Goal: Task Accomplishment & Management: Complete application form

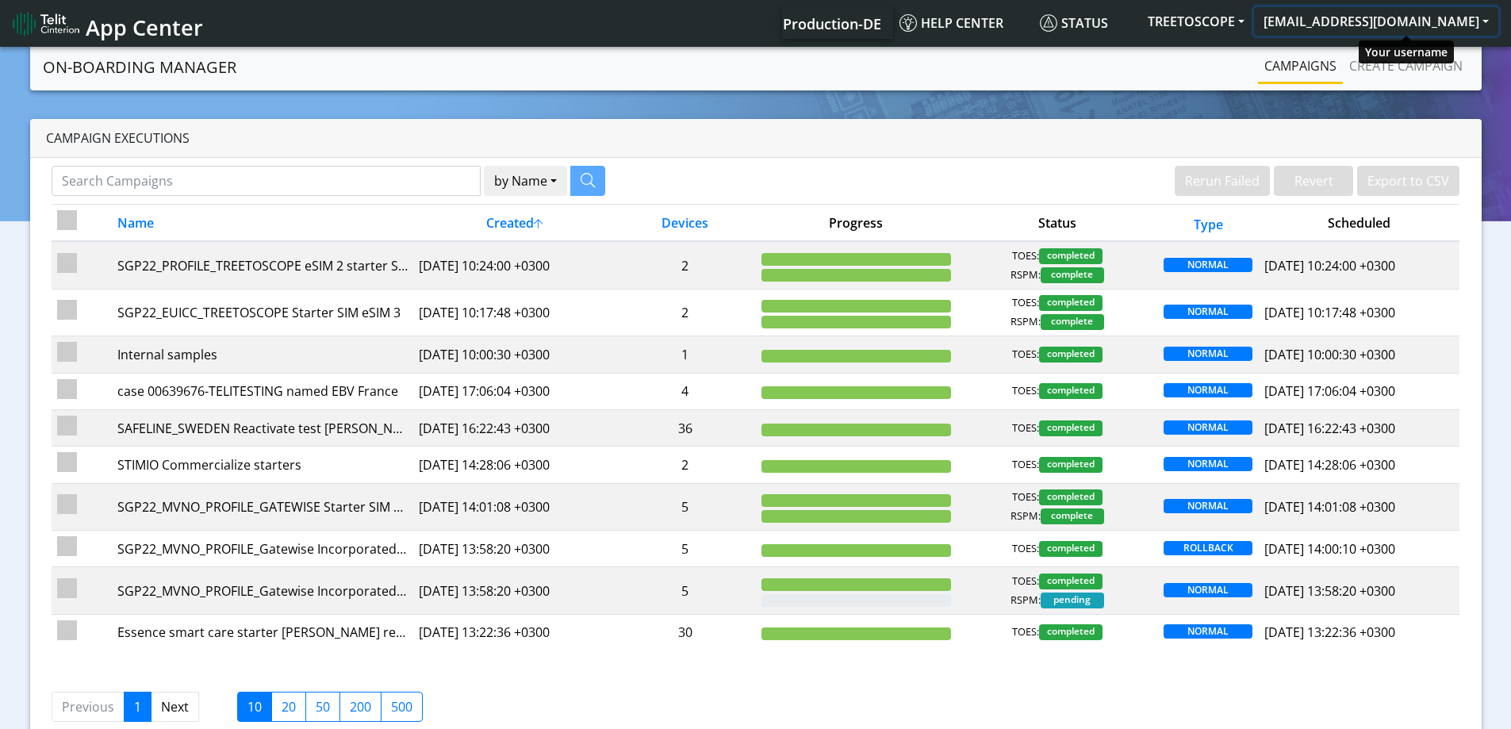
click at [1391, 26] on button "[EMAIL_ADDRESS][DOMAIN_NAME]" at bounding box center [1376, 21] width 244 height 29
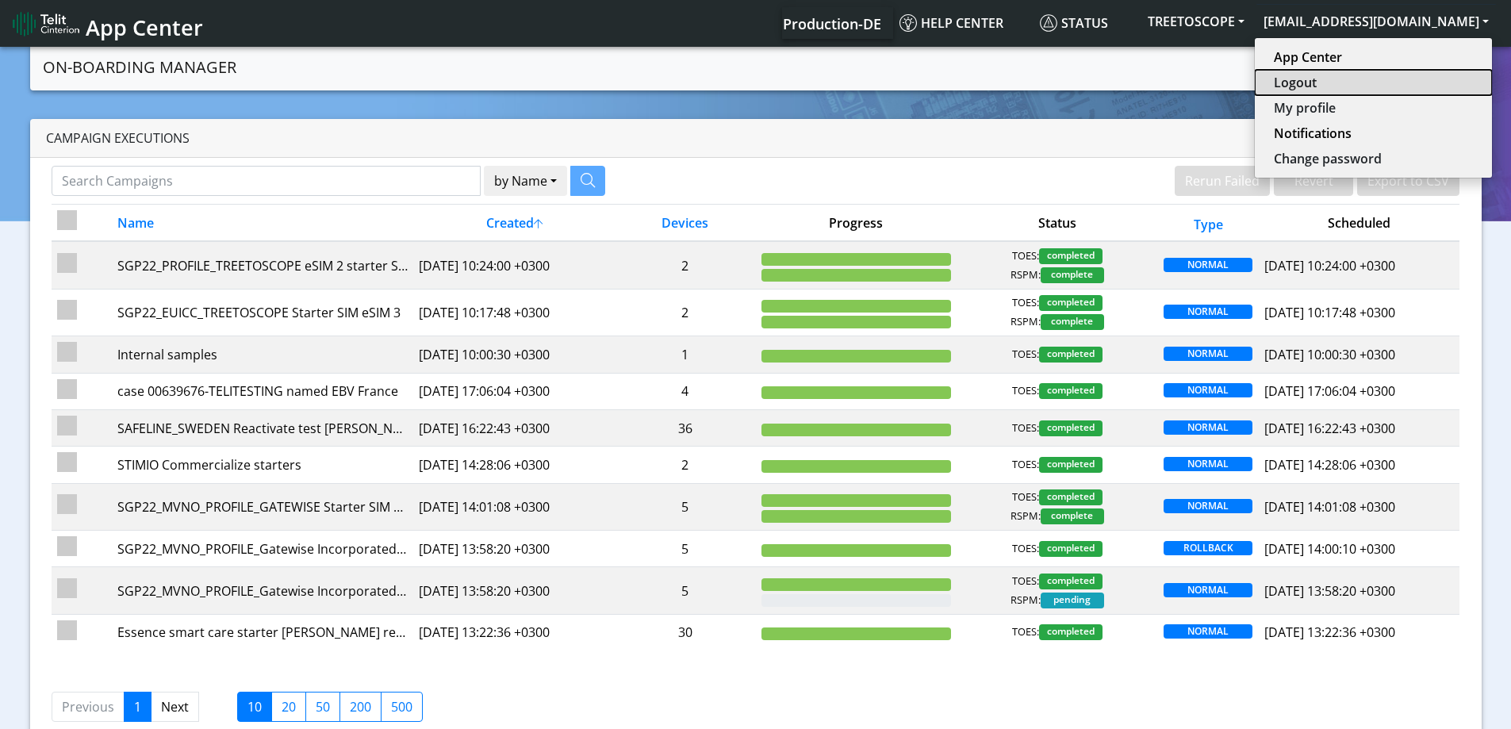
click at [1357, 87] on button "Logout" at bounding box center [1373, 82] width 237 height 25
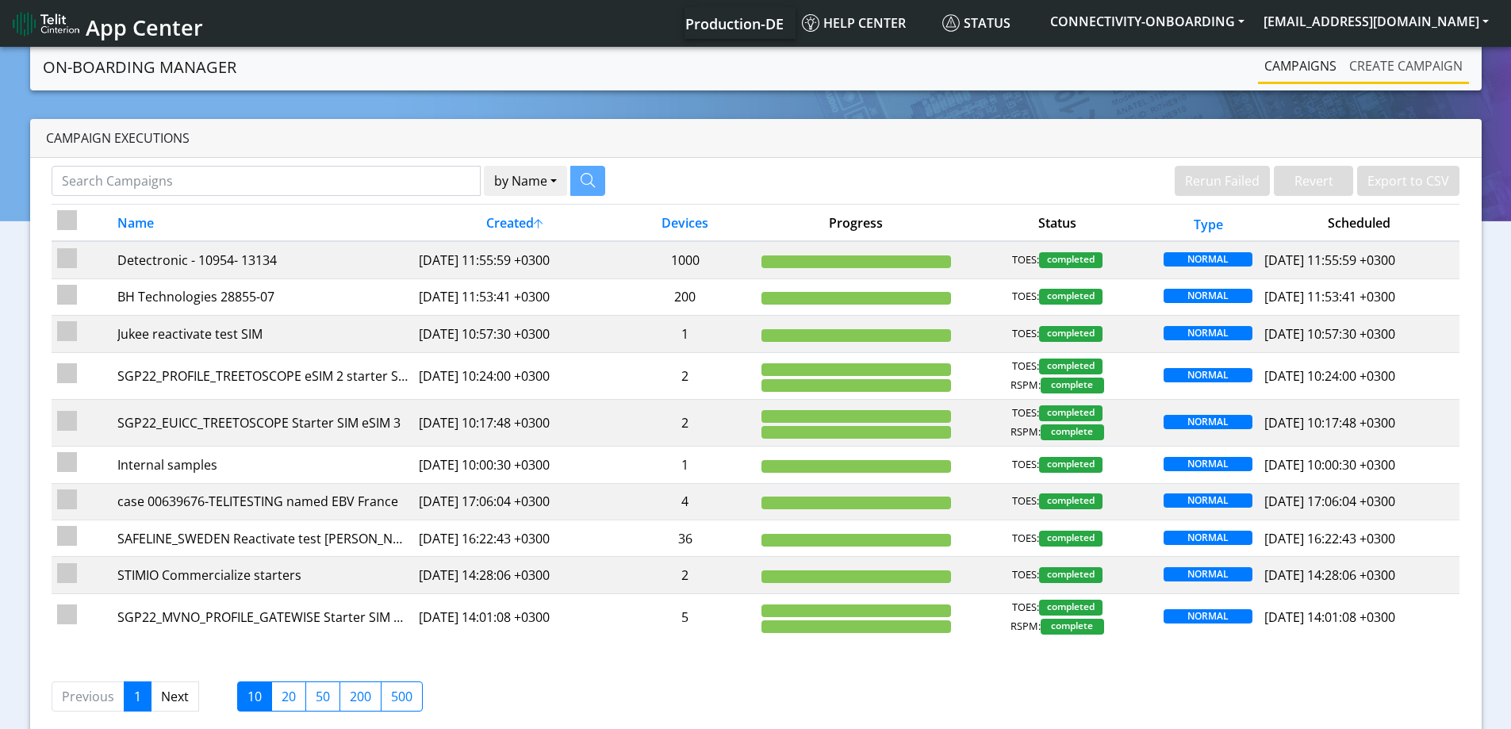
click at [1398, 56] on link "Create campaign" at bounding box center [1406, 66] width 126 height 32
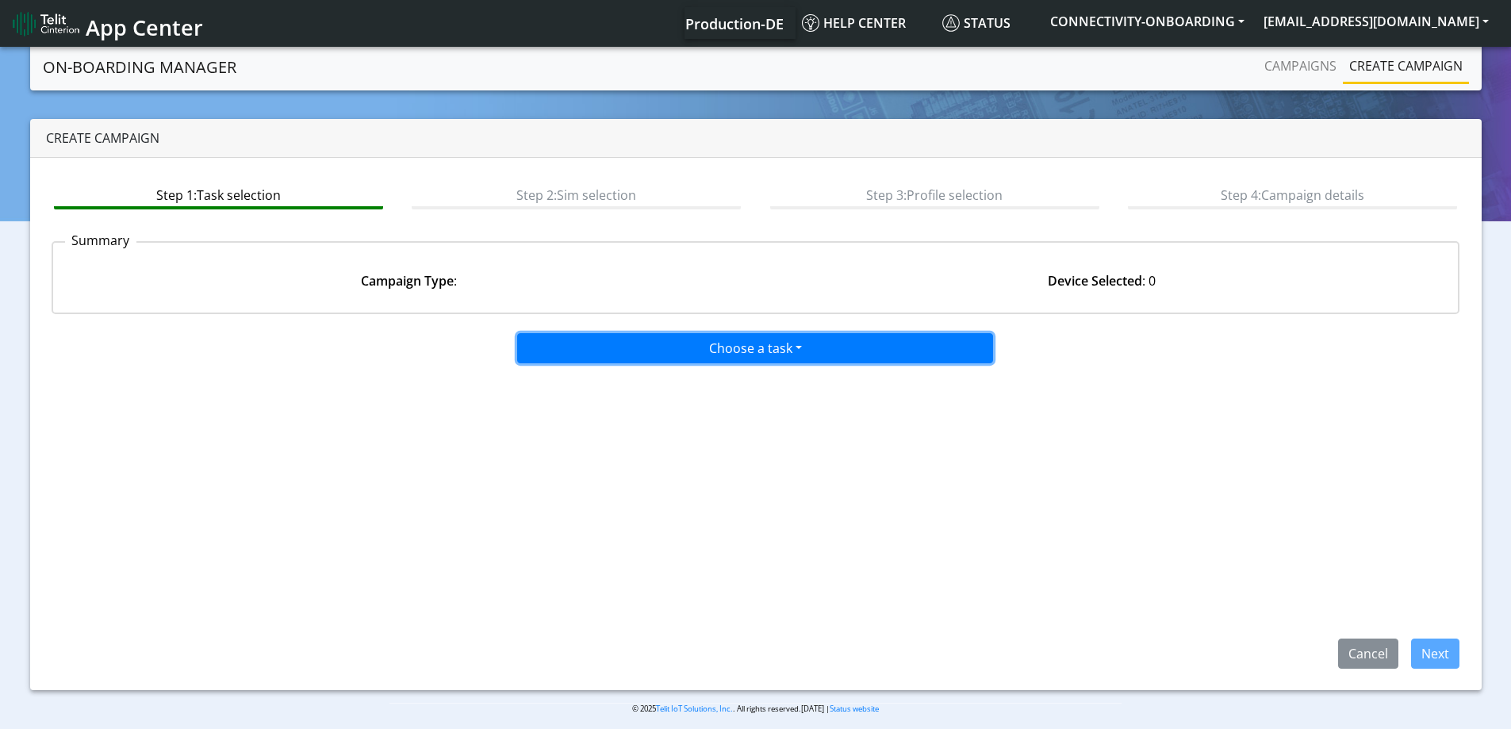
click at [855, 340] on button "Choose a task" at bounding box center [755, 348] width 476 height 30
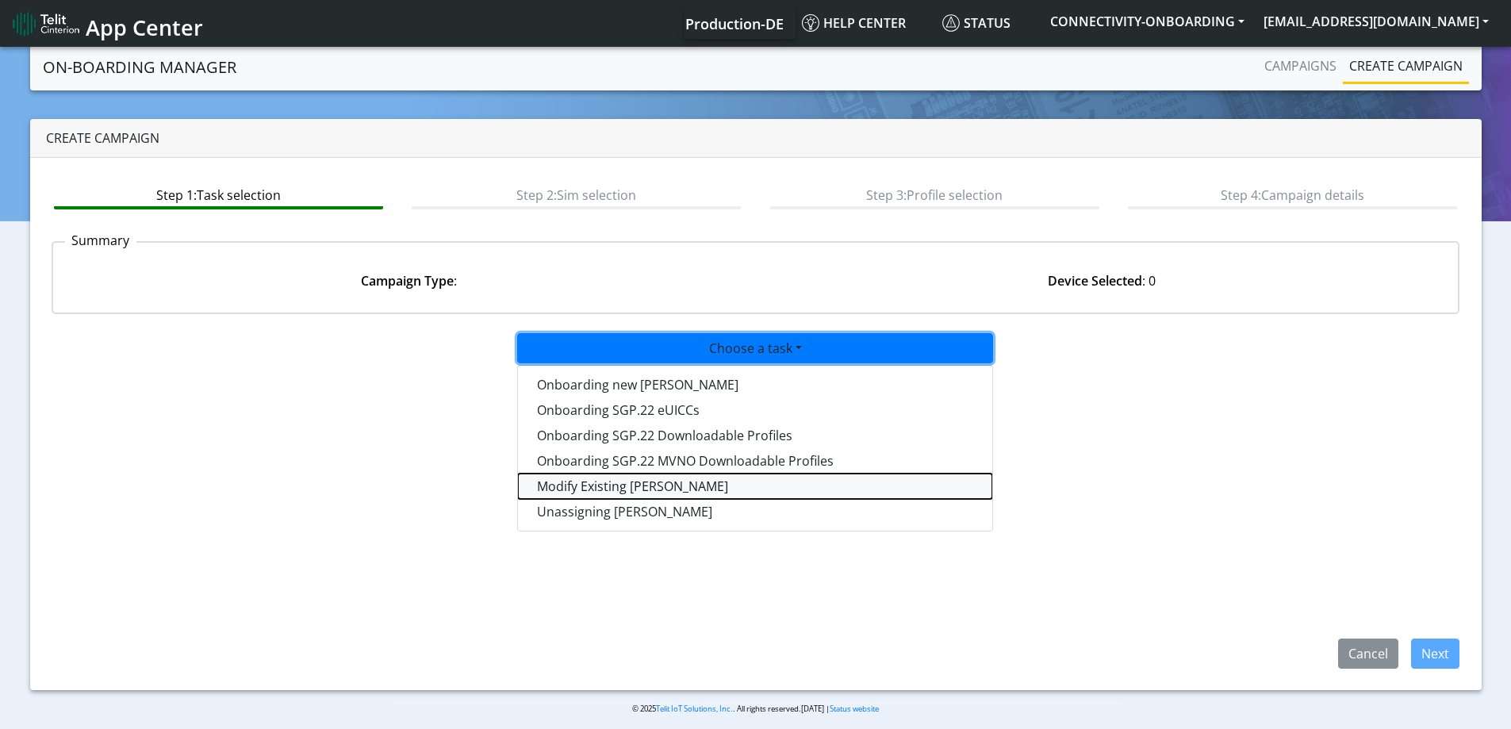
click at [600, 484] on taskiotp-dropdown "Modify Existing SIMs" at bounding box center [755, 486] width 474 height 25
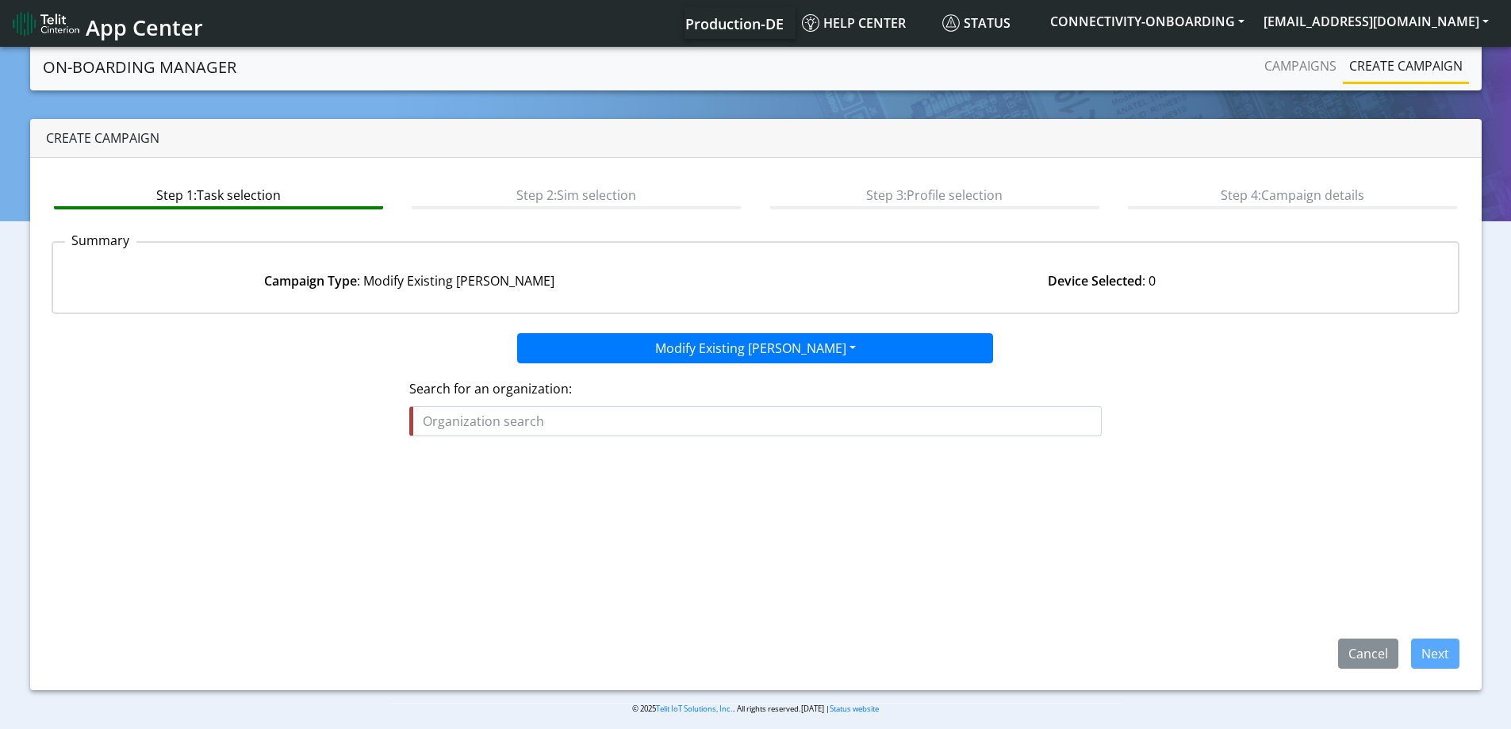
click at [557, 440] on fieldset "Search for an organization:" at bounding box center [755, 414] width 693 height 70
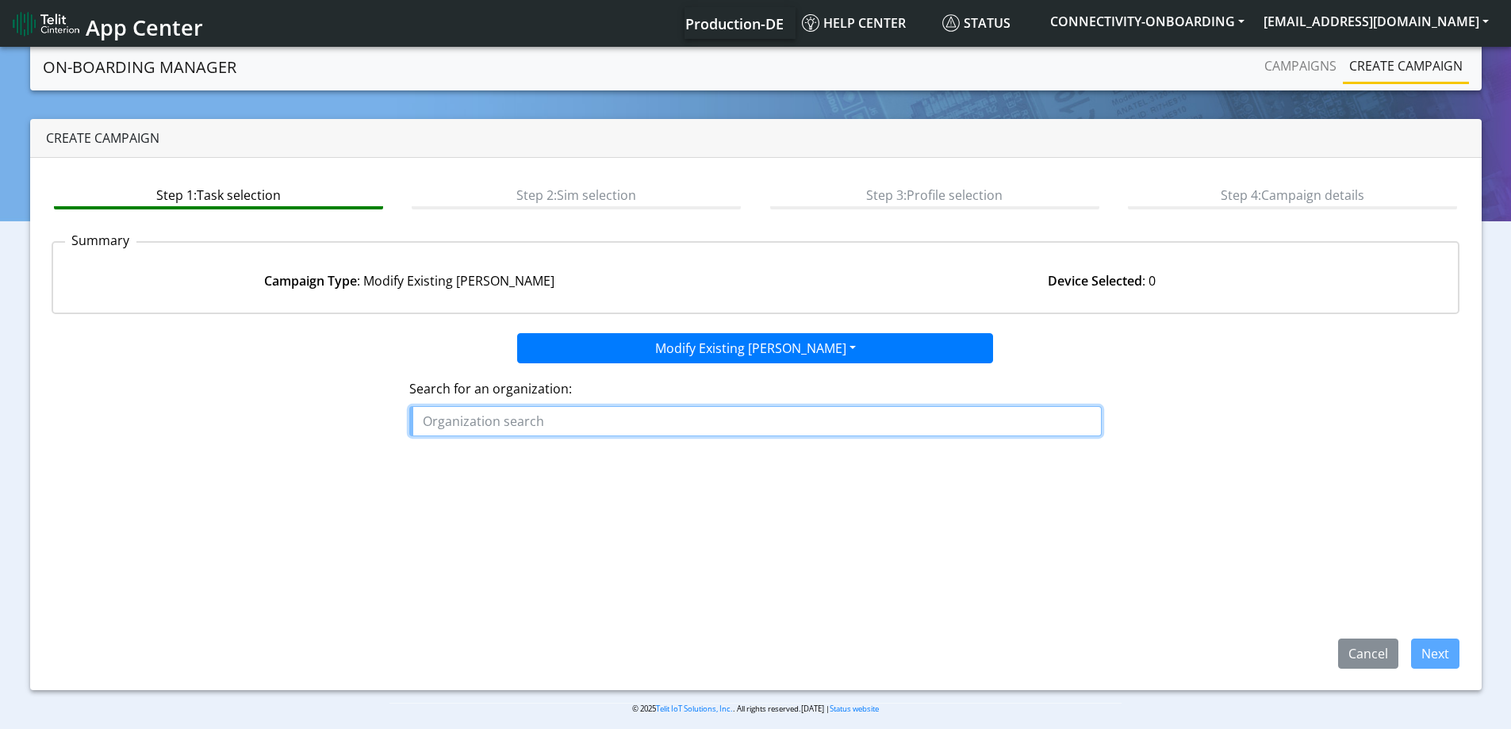
click at [563, 421] on input "text" at bounding box center [755, 421] width 693 height 30
paste input "AMT_GENOVA"
click at [491, 458] on span "AMT_GENOVA" at bounding box center [472, 457] width 87 height 17
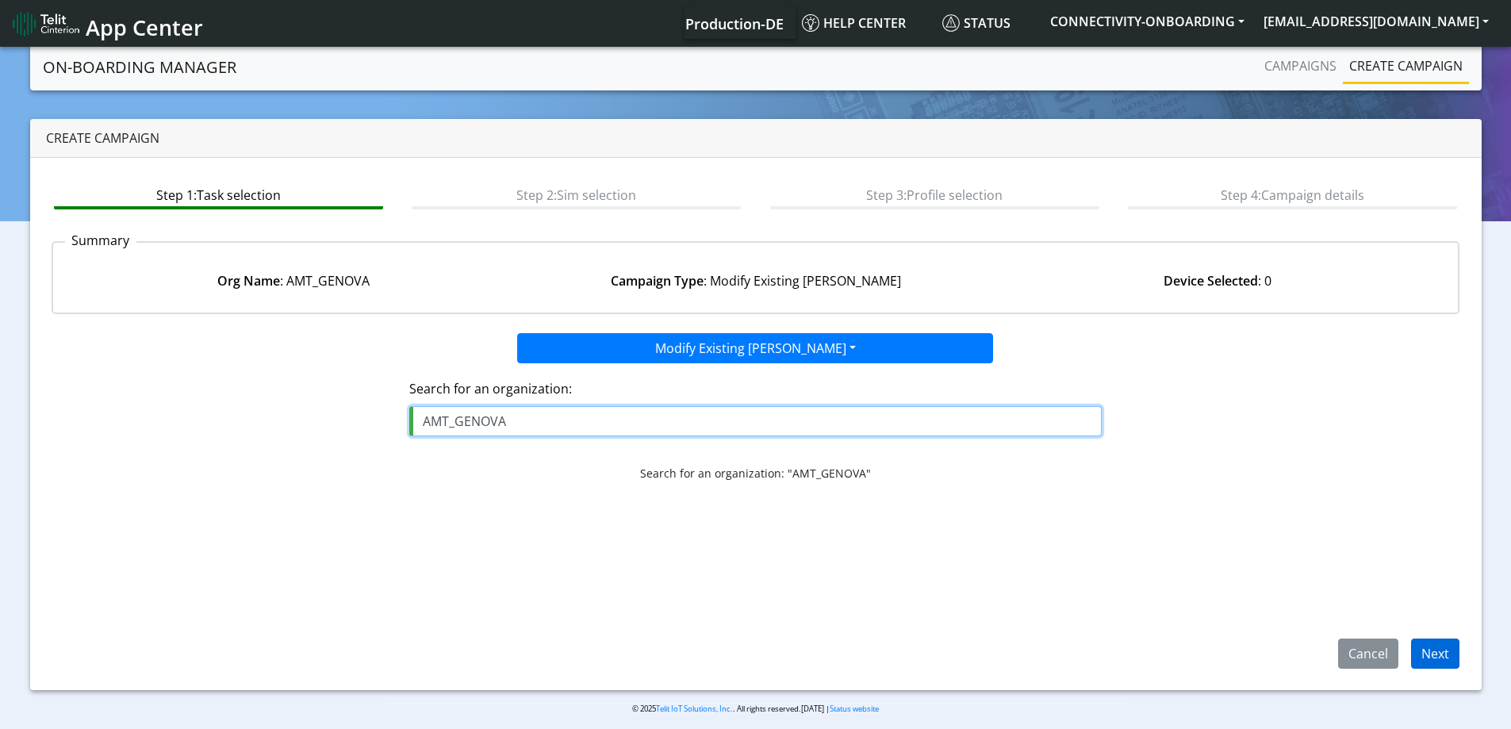
type input "AMT_GENOVA"
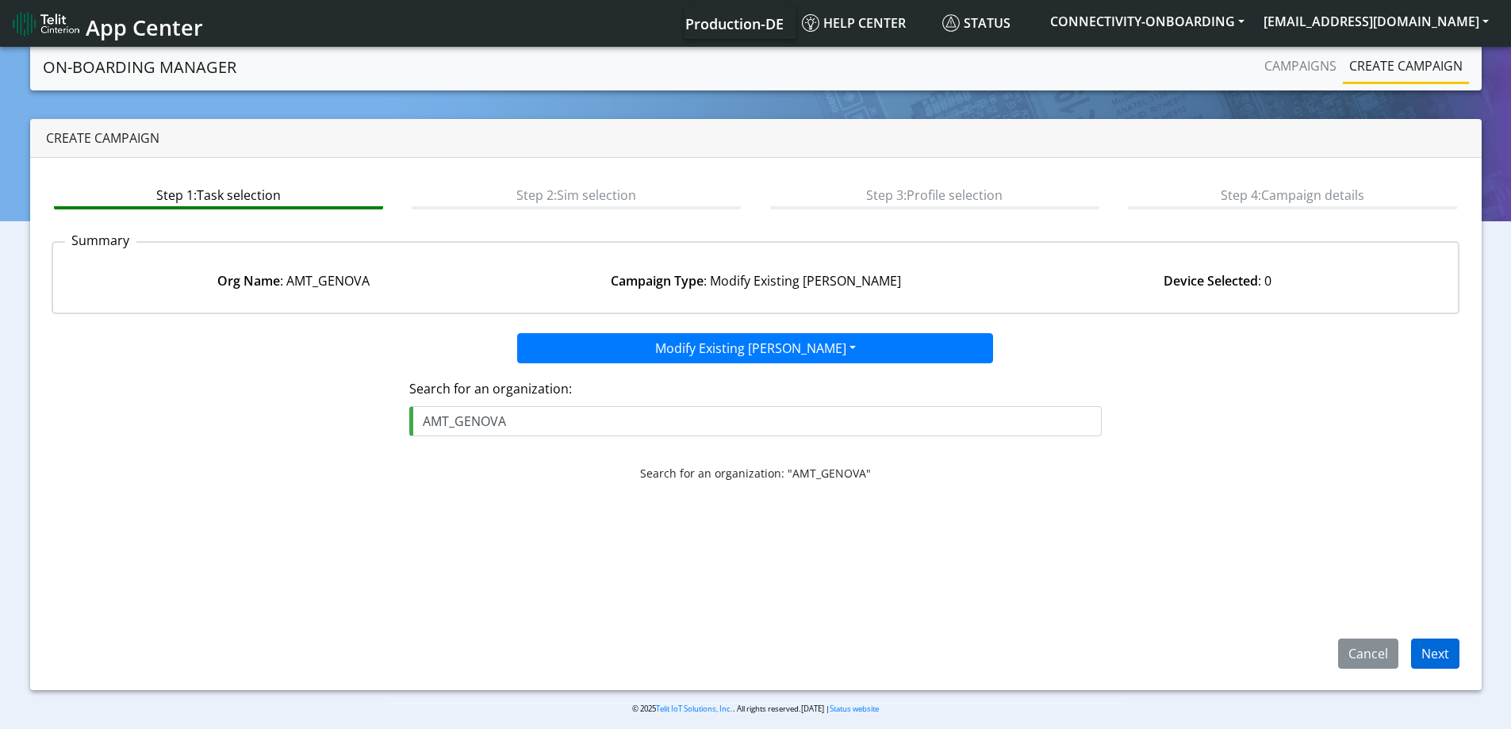
click at [1456, 650] on div "Cancel Next" at bounding box center [1393, 654] width 158 height 30
click at [1442, 652] on button "Next" at bounding box center [1435, 654] width 48 height 30
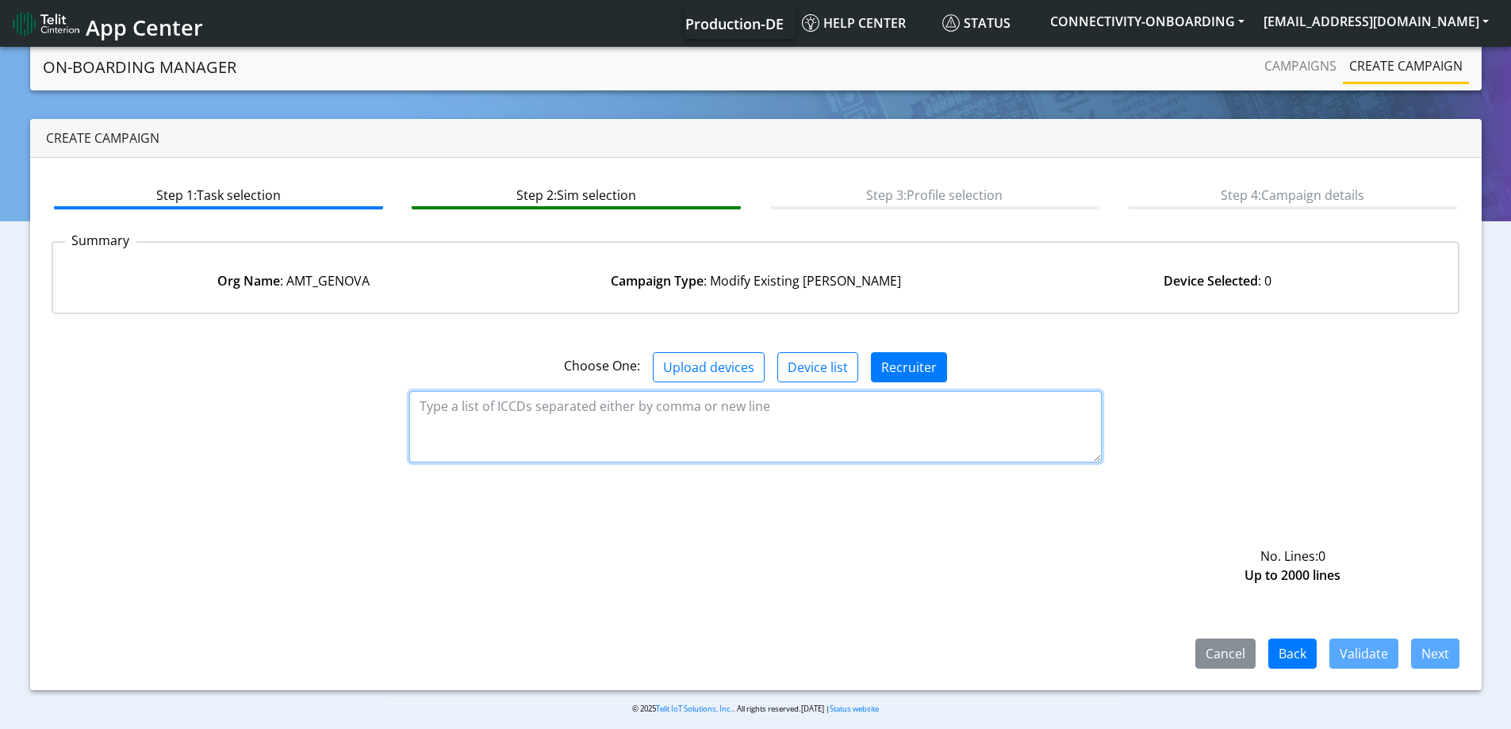
click at [585, 412] on textarea at bounding box center [755, 426] width 693 height 71
paste textarea "89358151000024018528"
type textarea "89358151000024018528"
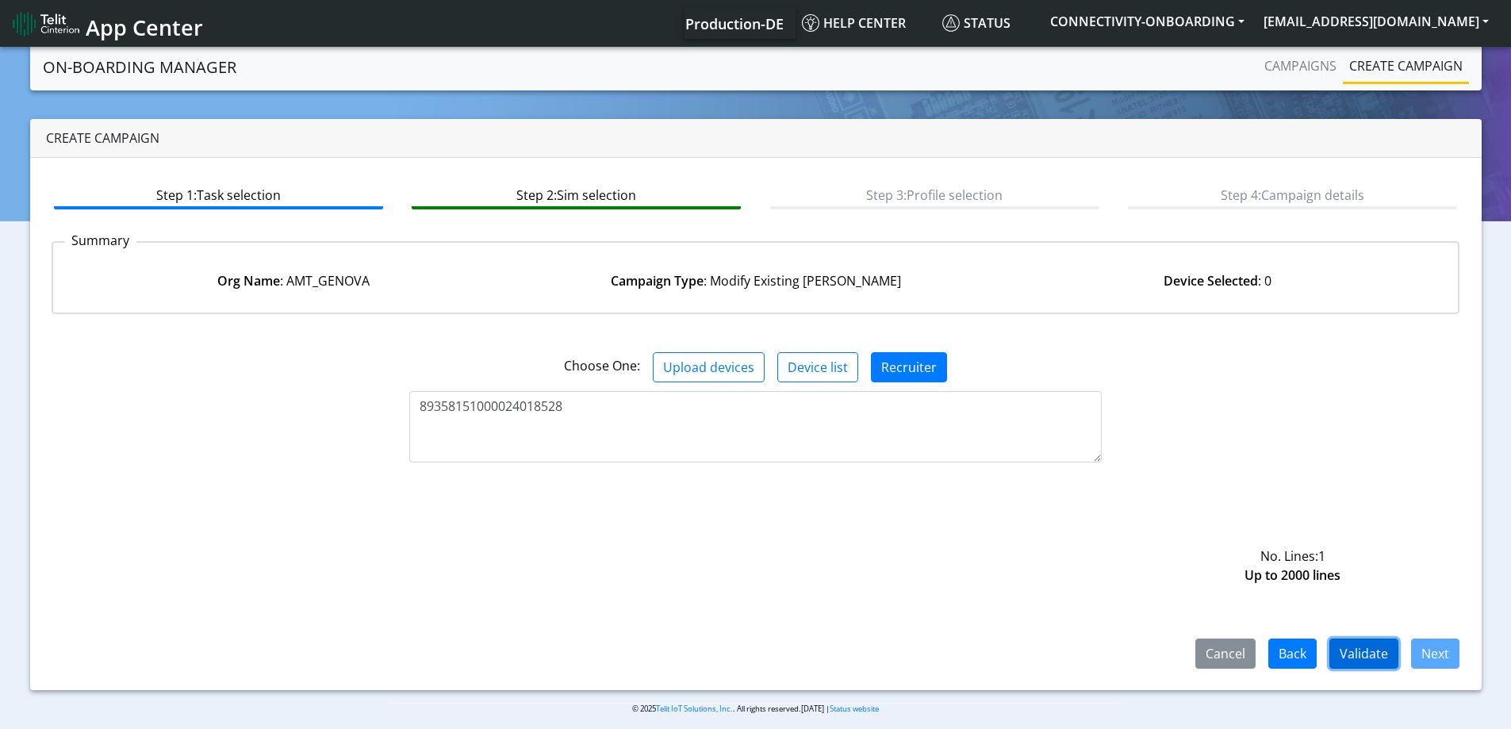
click at [1356, 658] on button "Validate" at bounding box center [1363, 654] width 69 height 30
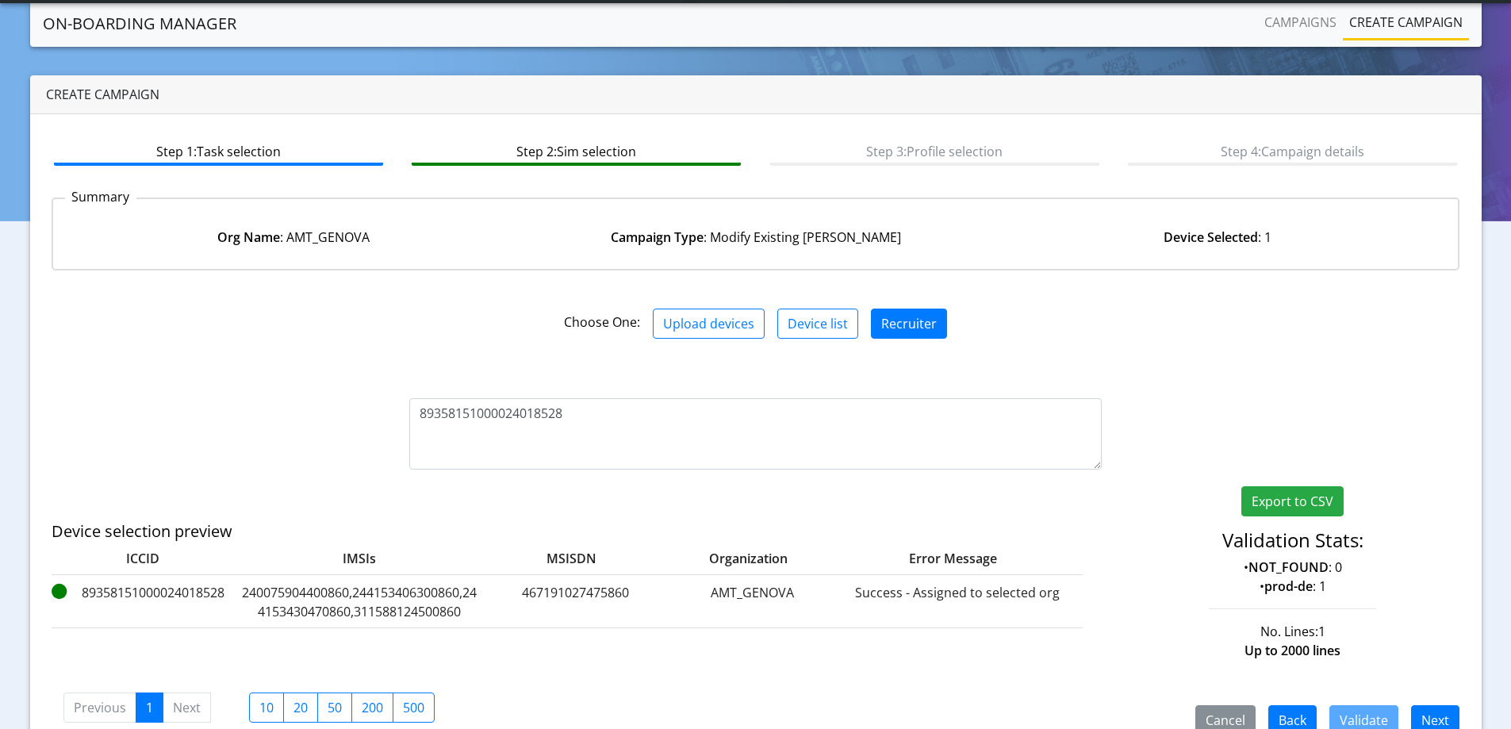
scroll to position [78, 0]
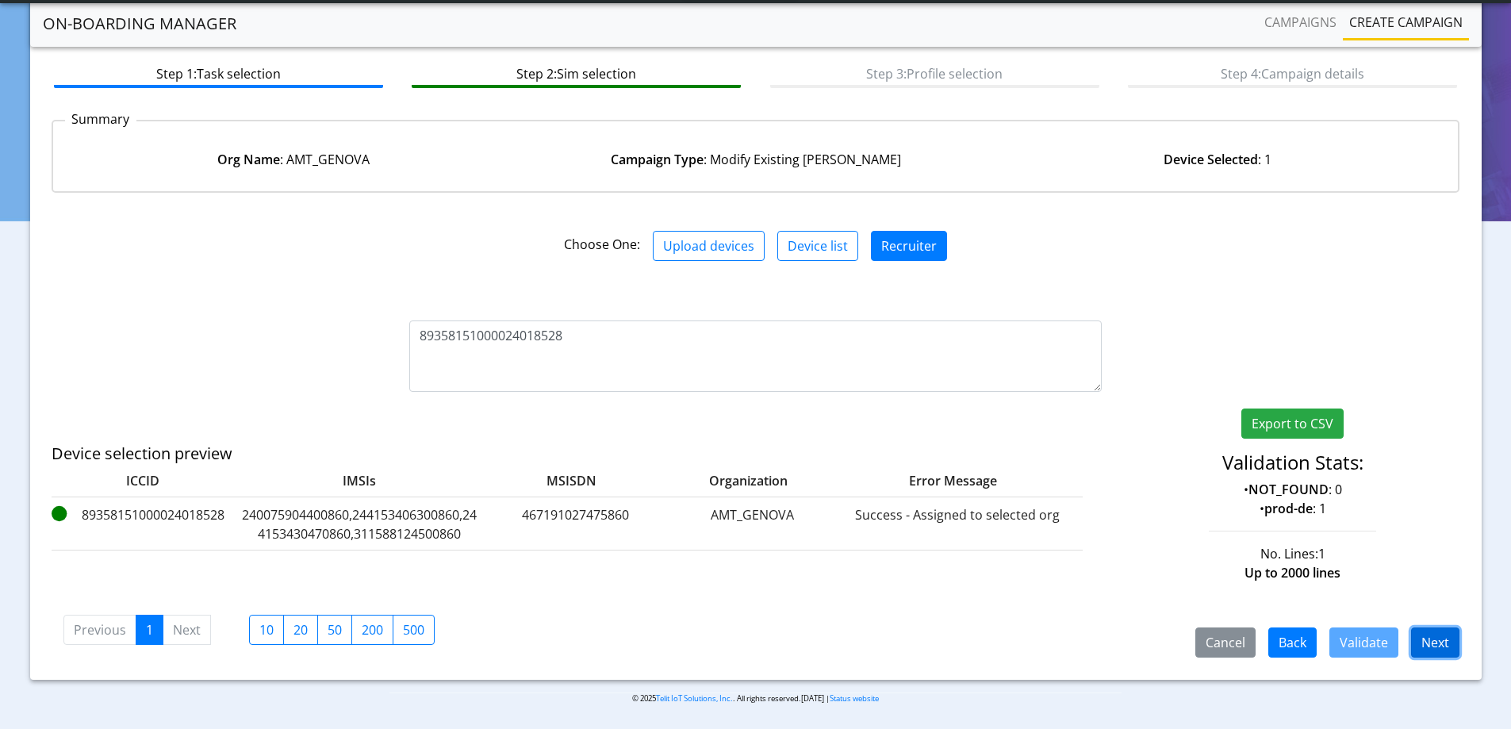
click at [1428, 641] on button "Next" at bounding box center [1435, 642] width 48 height 30
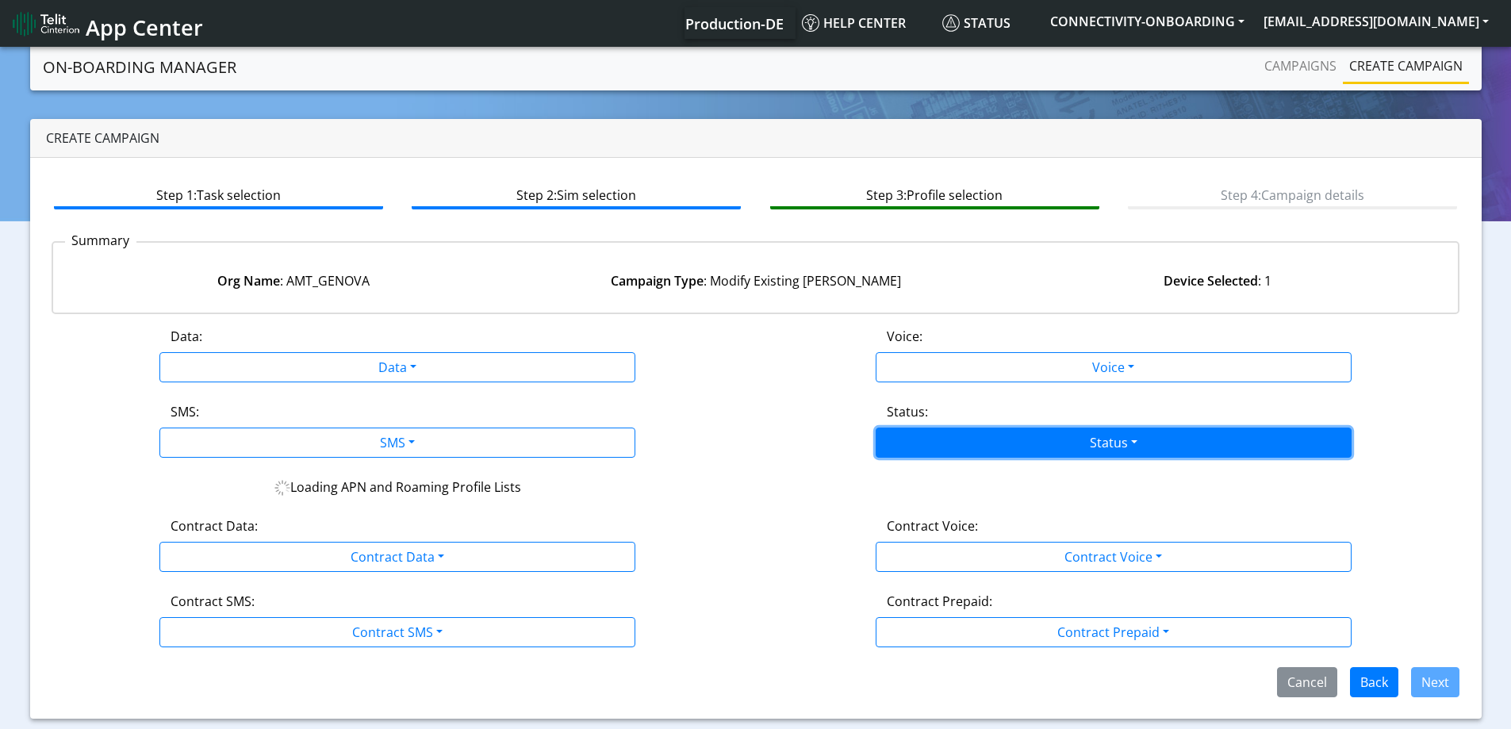
click at [1088, 441] on button "Status" at bounding box center [1114, 443] width 476 height 30
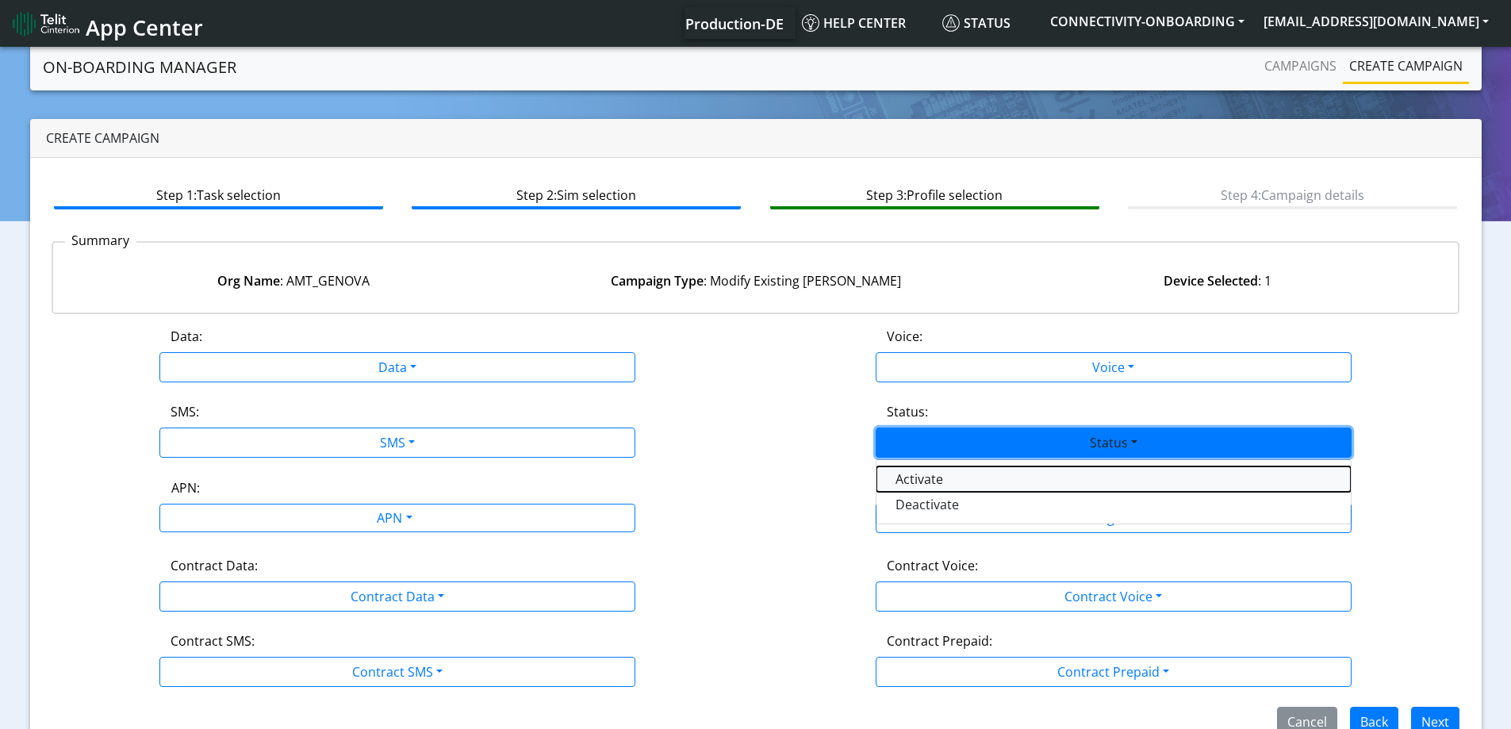
drag, startPoint x: 963, startPoint y: 479, endPoint x: 614, endPoint y: 428, distance: 352.7
click at [961, 479] on button "Activate" at bounding box center [1114, 478] width 474 height 25
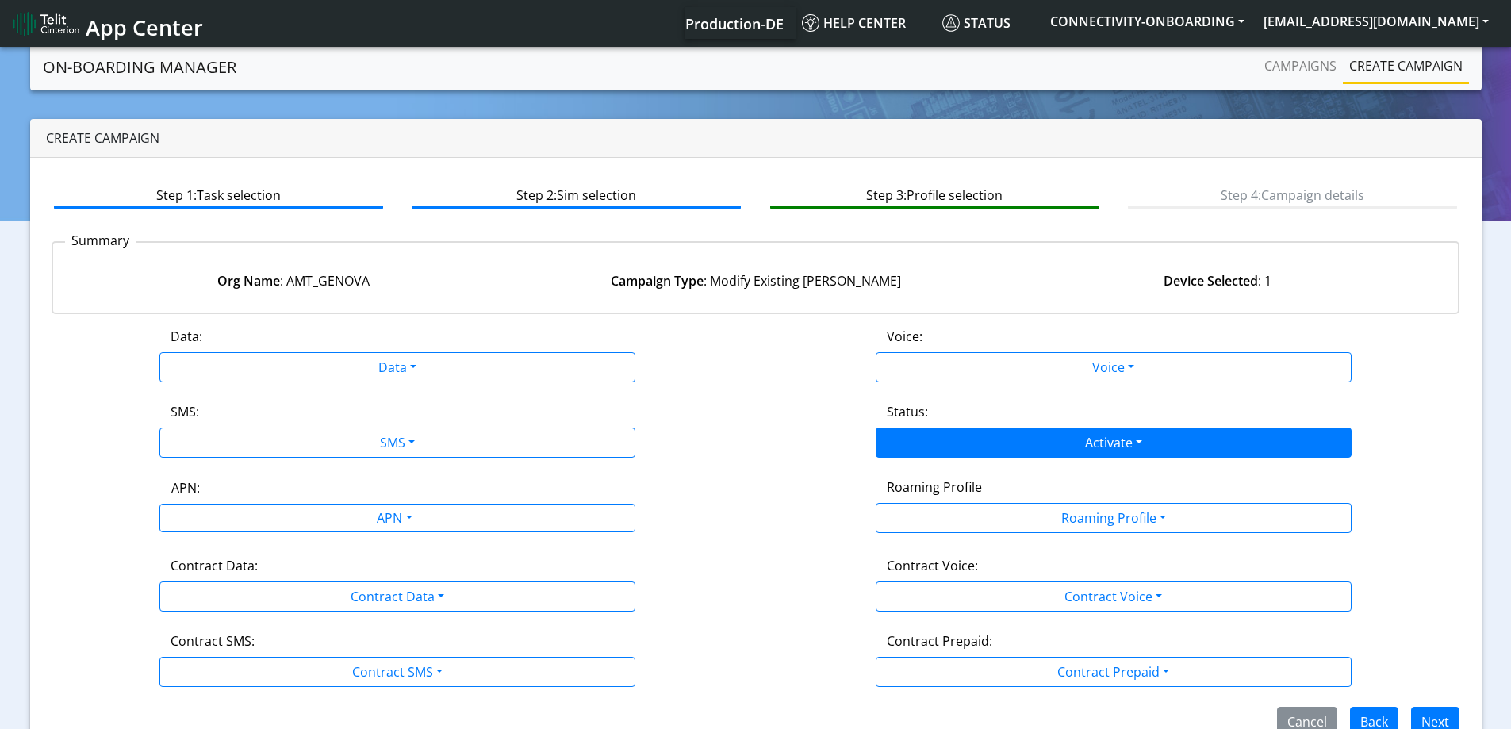
click at [368, 343] on div "Data:" at bounding box center [398, 339] width 478 height 25
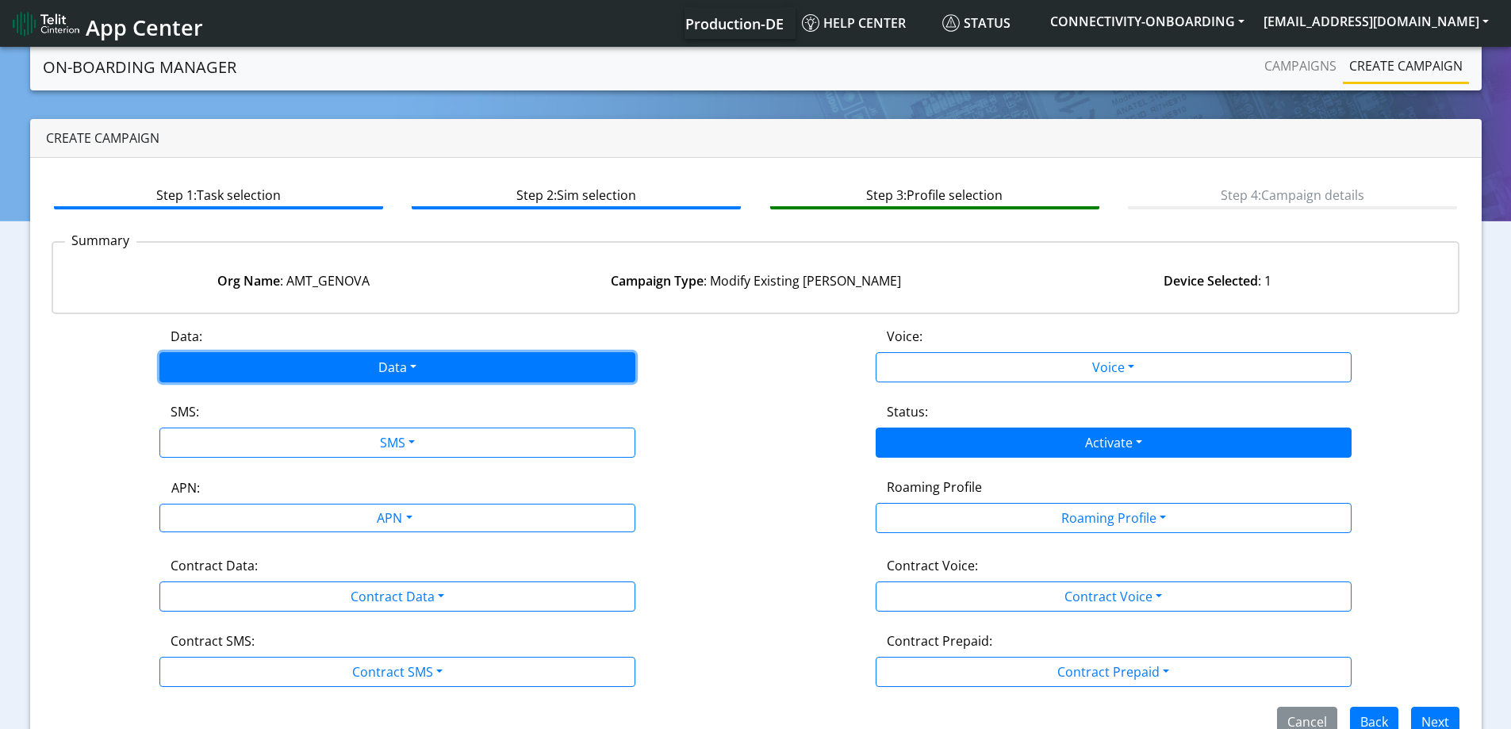
click at [373, 359] on button "Data" at bounding box center [397, 367] width 476 height 30
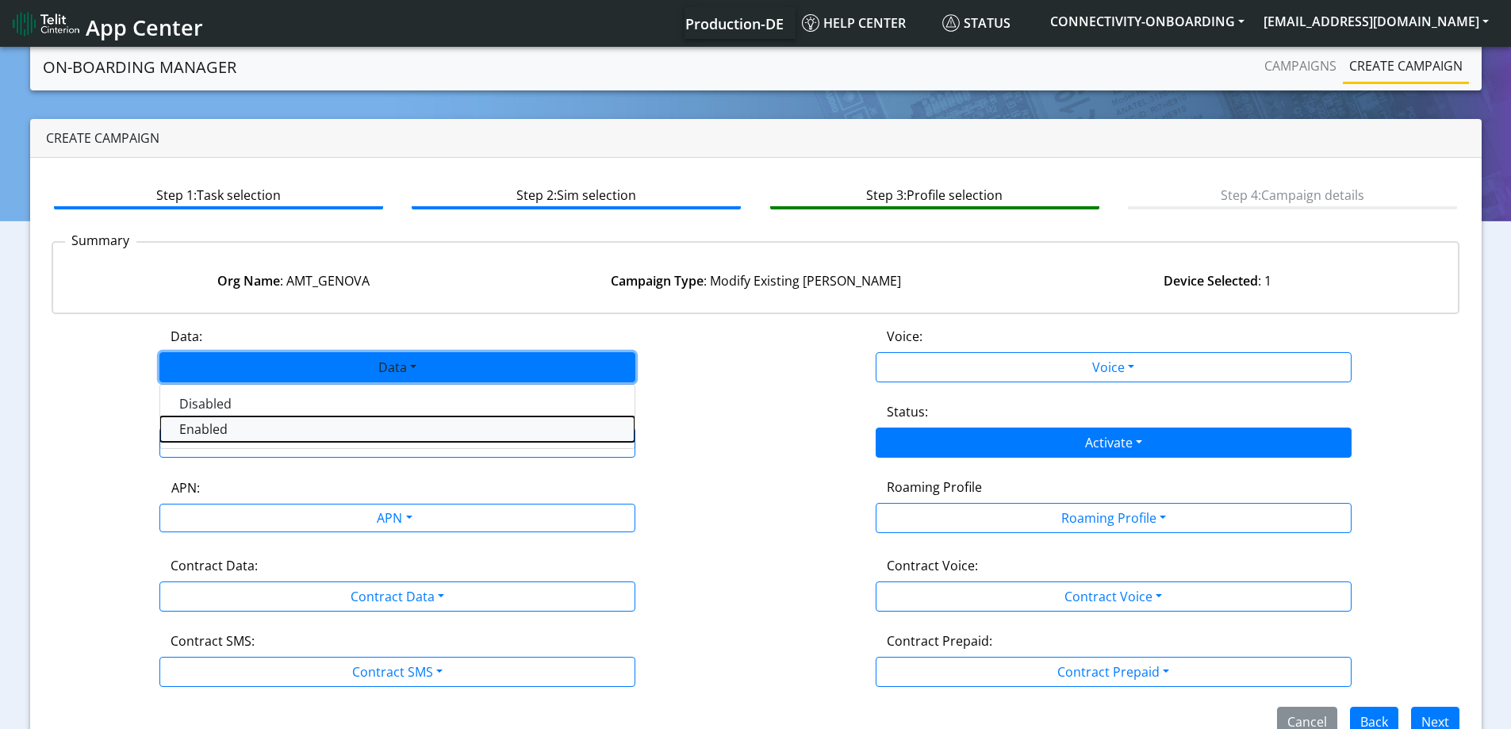
click at [279, 436] on button "Enabled" at bounding box center [397, 428] width 474 height 25
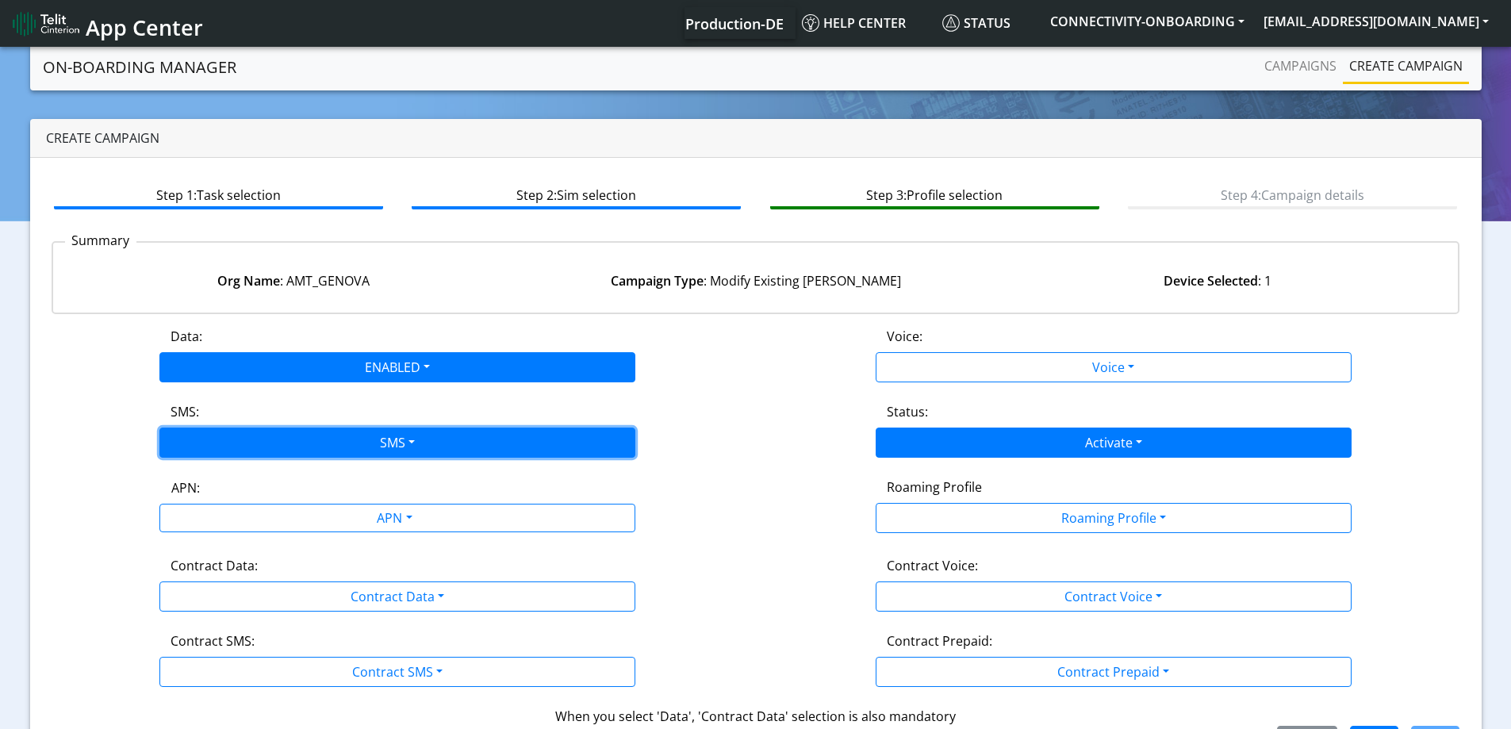
click at [280, 445] on button "SMS" at bounding box center [397, 443] width 476 height 30
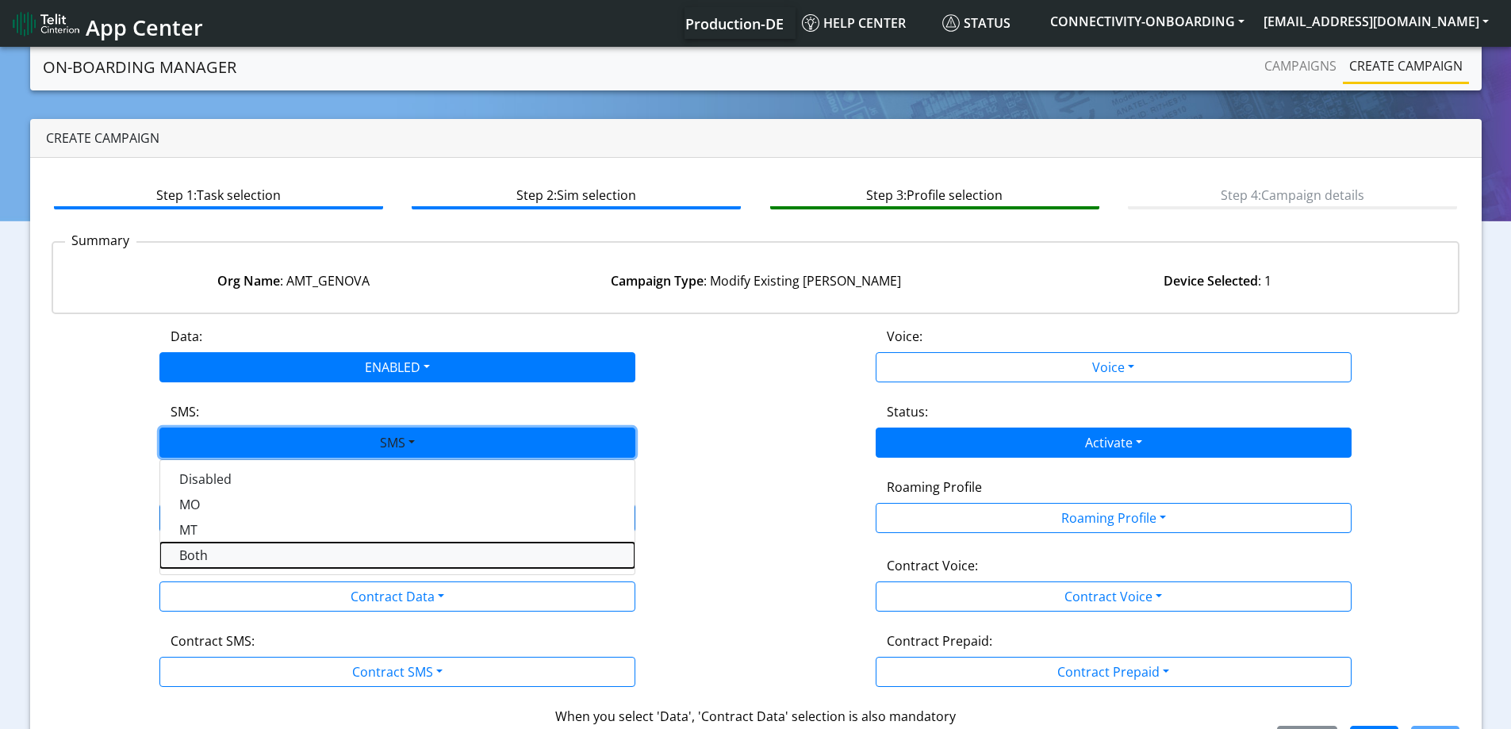
click at [217, 555] on button "Both" at bounding box center [397, 555] width 474 height 25
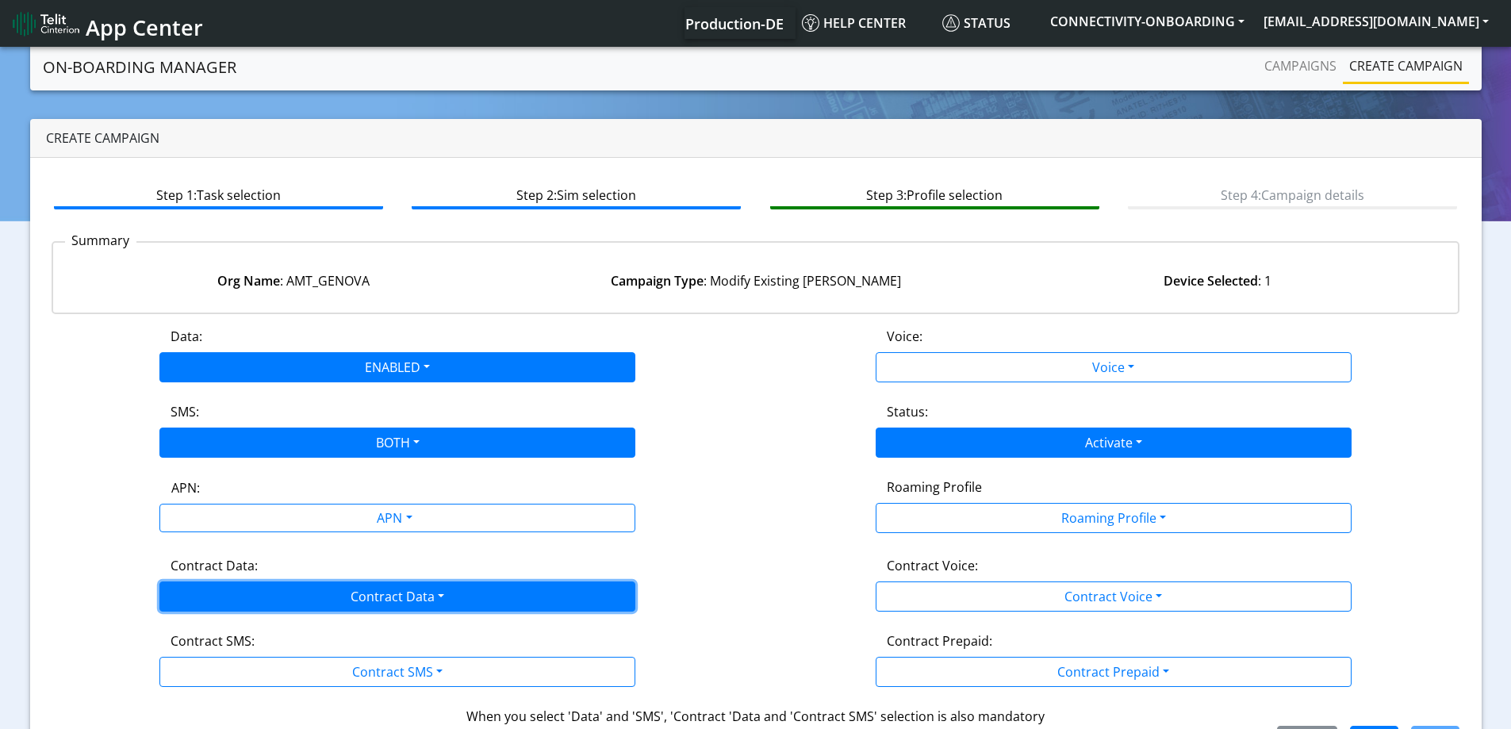
drag, startPoint x: 232, startPoint y: 611, endPoint x: 244, endPoint y: 601, distance: 15.9
click at [234, 609] on button "Contract Data" at bounding box center [397, 596] width 476 height 30
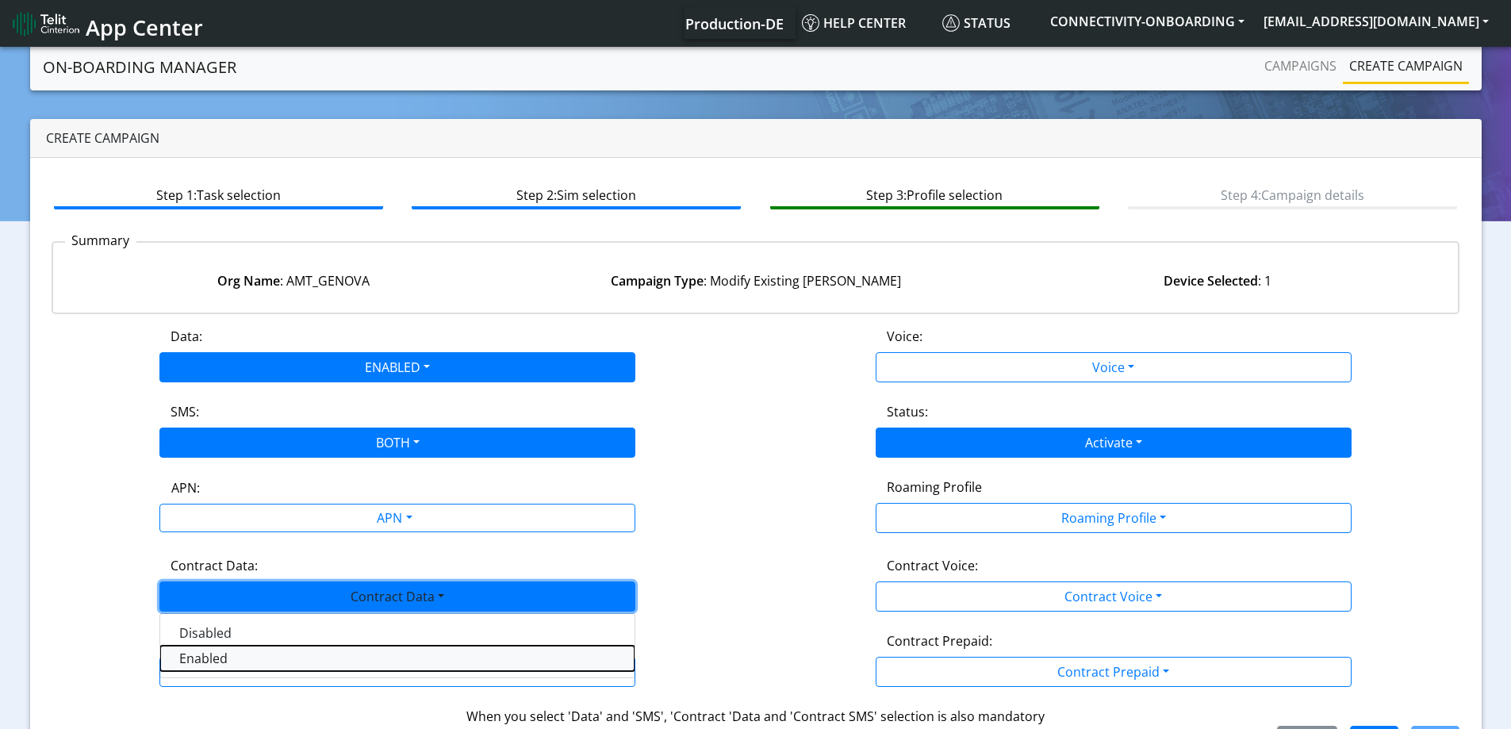
click at [222, 650] on Dataenabled-dropdown "Enabled" at bounding box center [397, 658] width 474 height 25
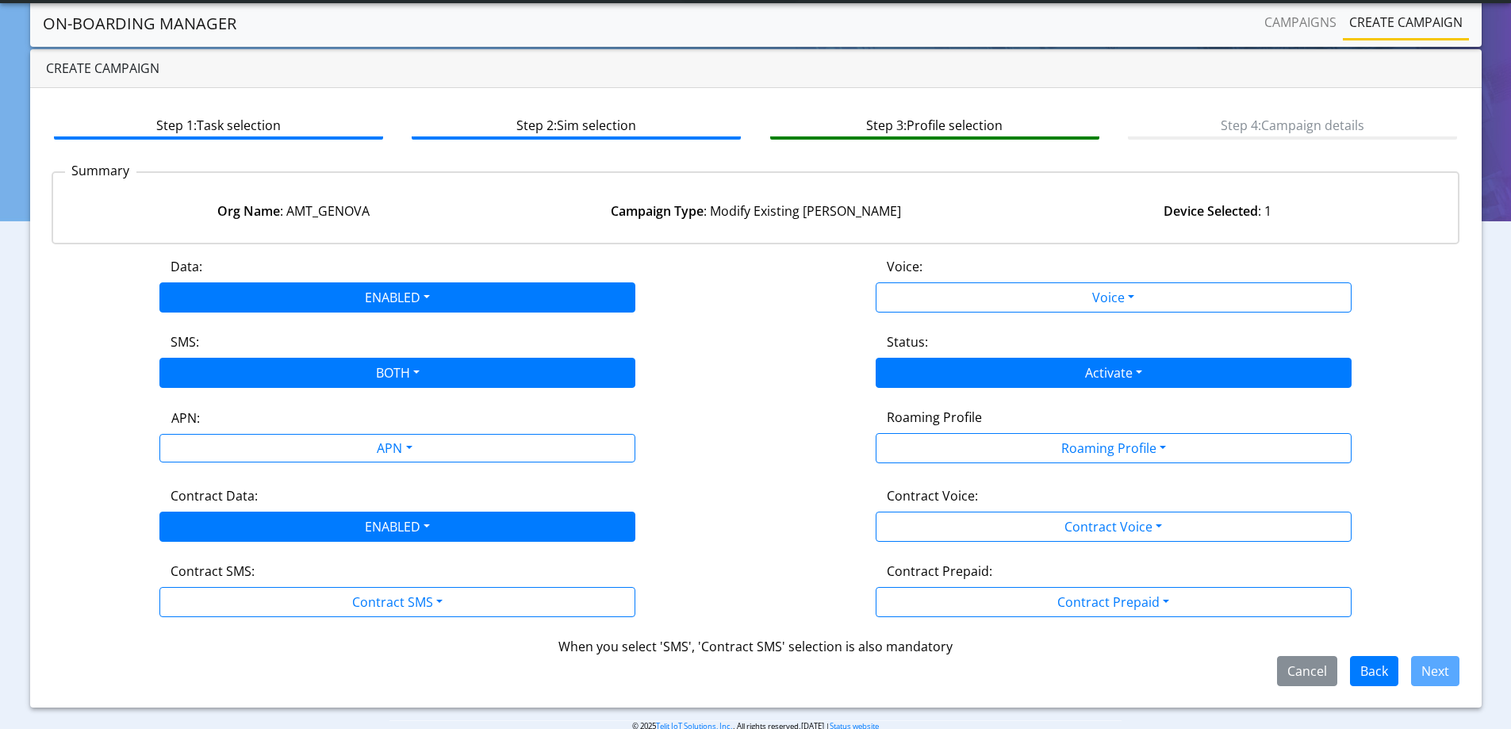
scroll to position [54, 0]
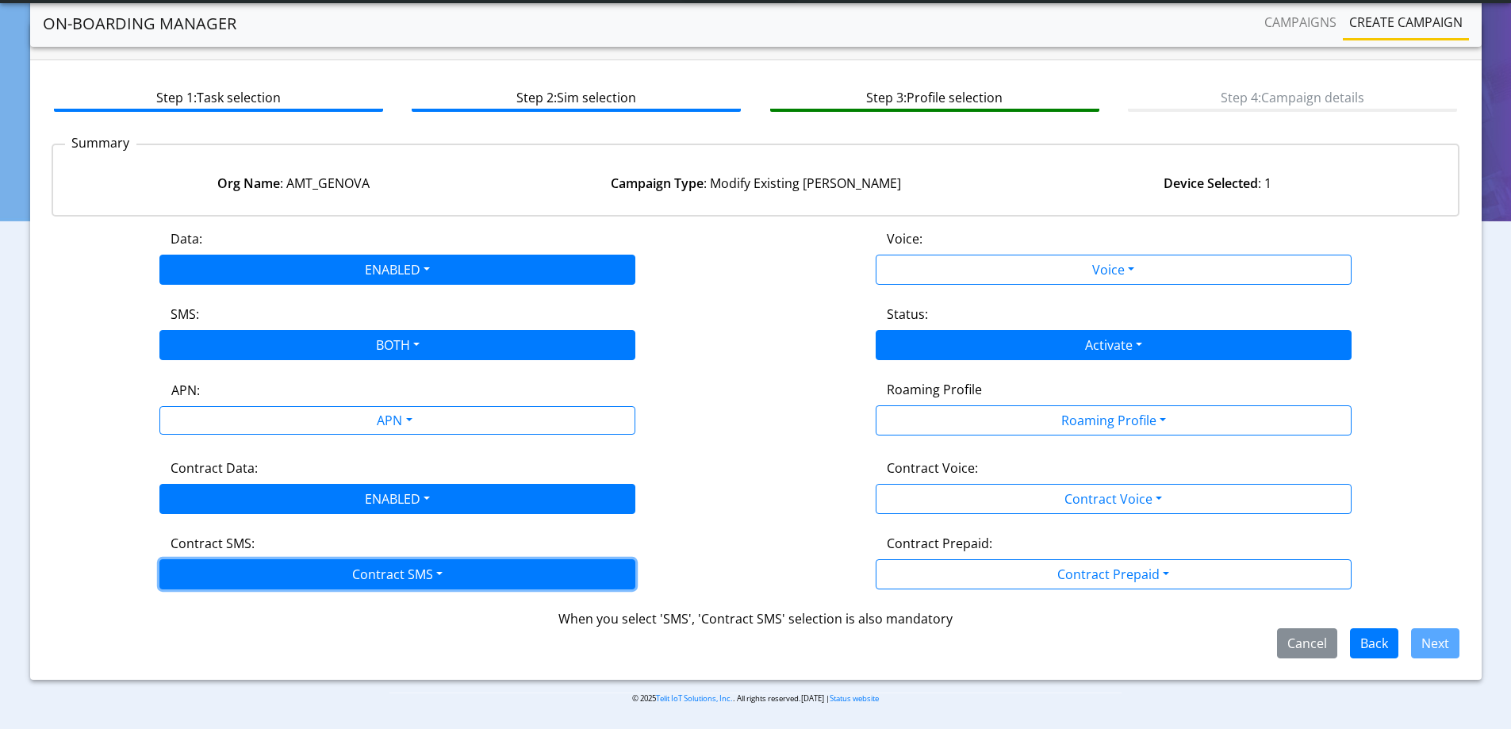
click at [244, 570] on button "Contract SMS" at bounding box center [397, 574] width 476 height 30
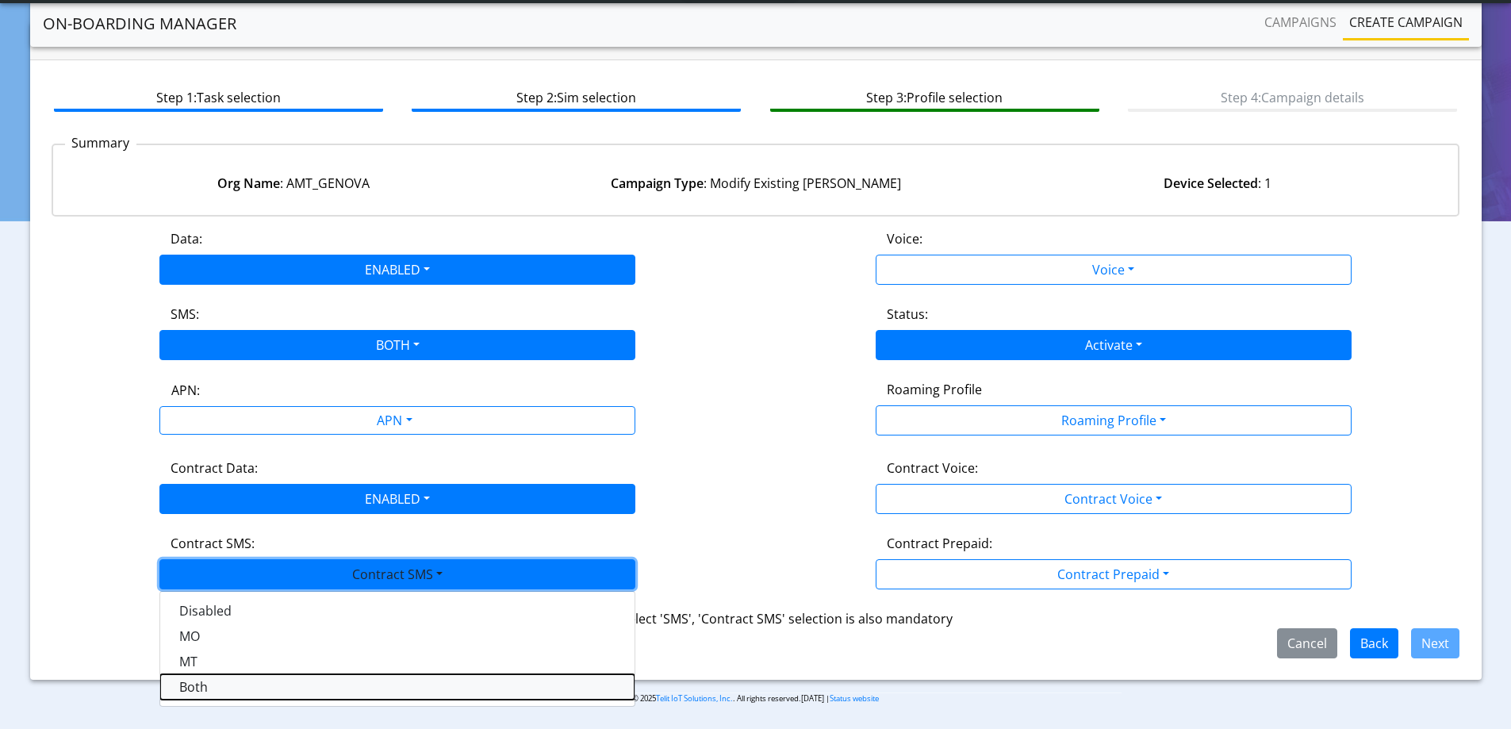
click at [220, 683] on SMSboth-dropdown "Both" at bounding box center [397, 686] width 474 height 25
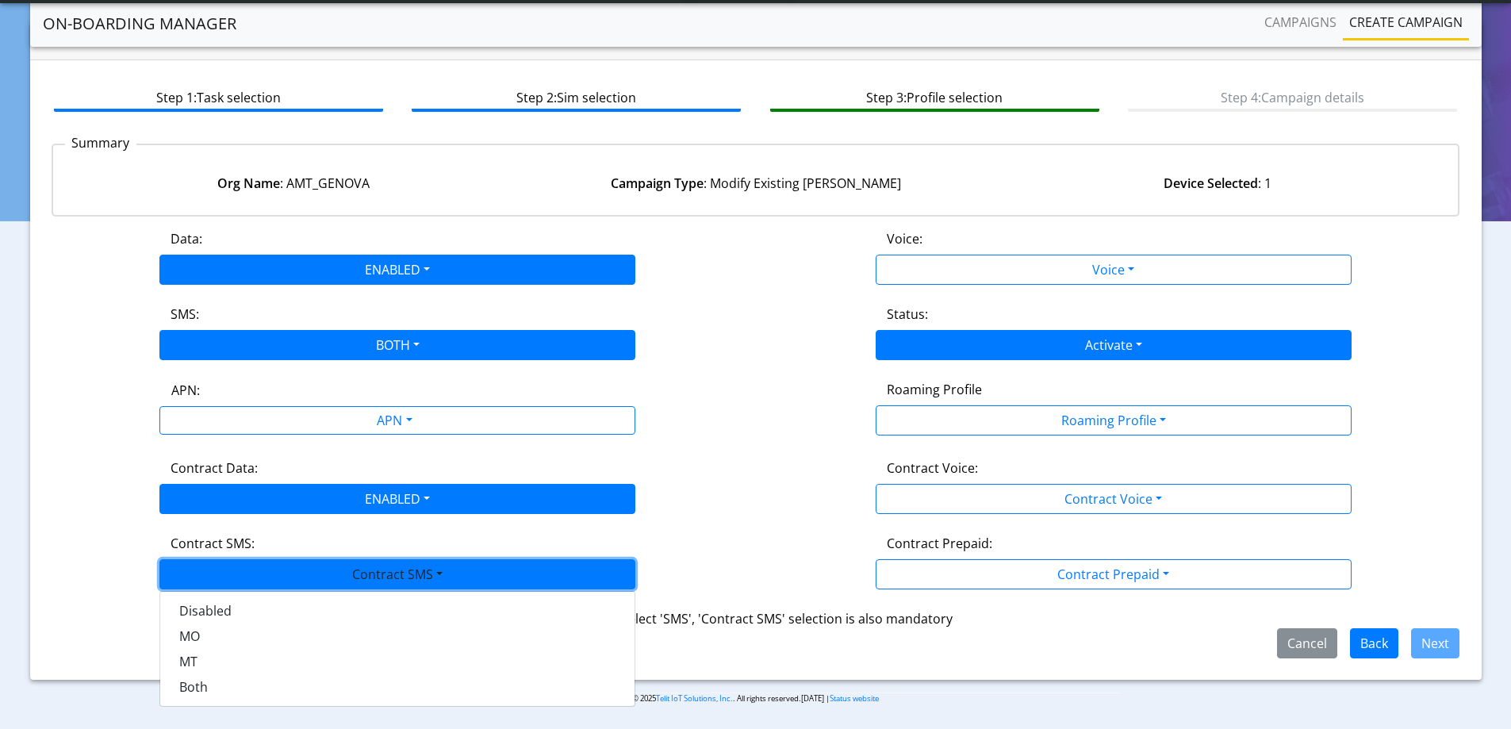
scroll to position [35, 0]
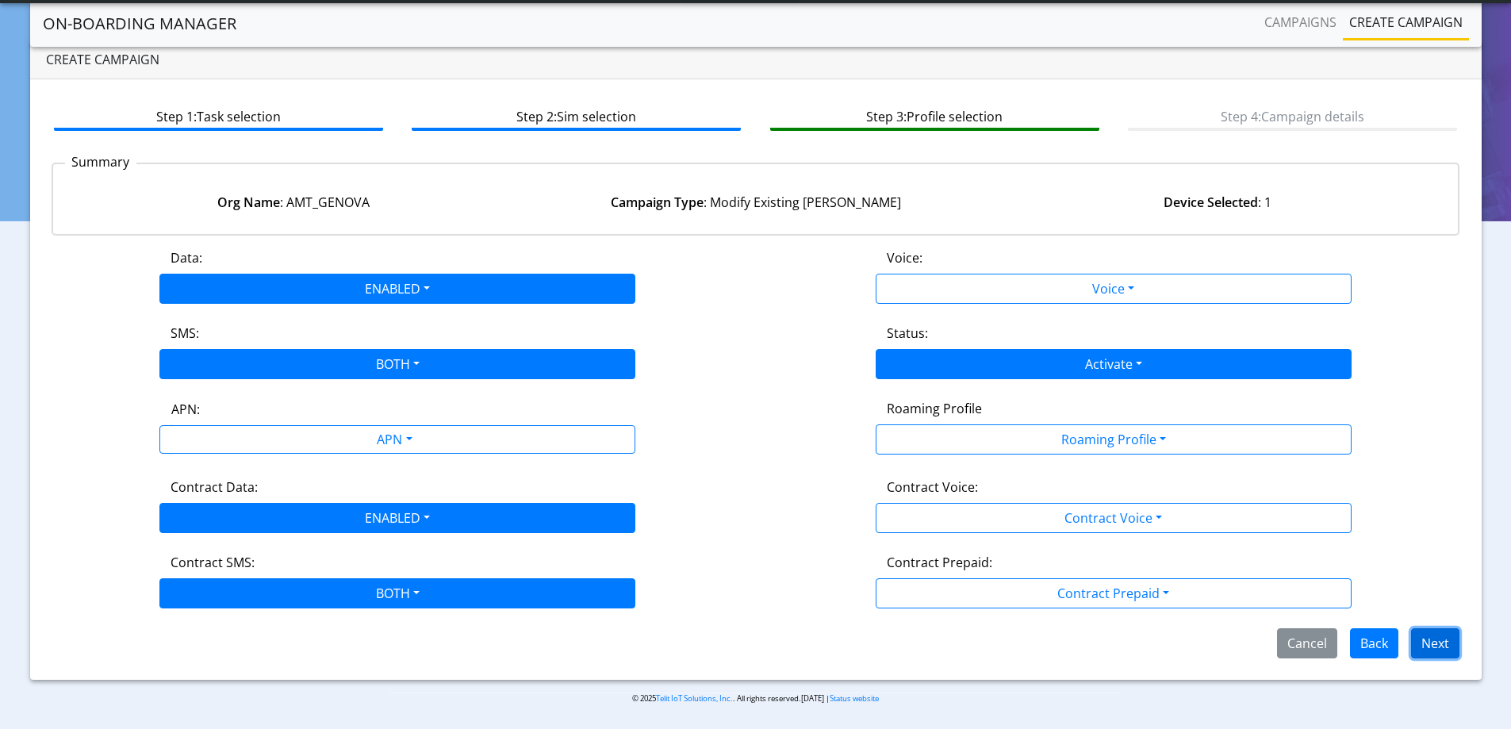
click at [1444, 635] on button "Next" at bounding box center [1435, 643] width 48 height 30
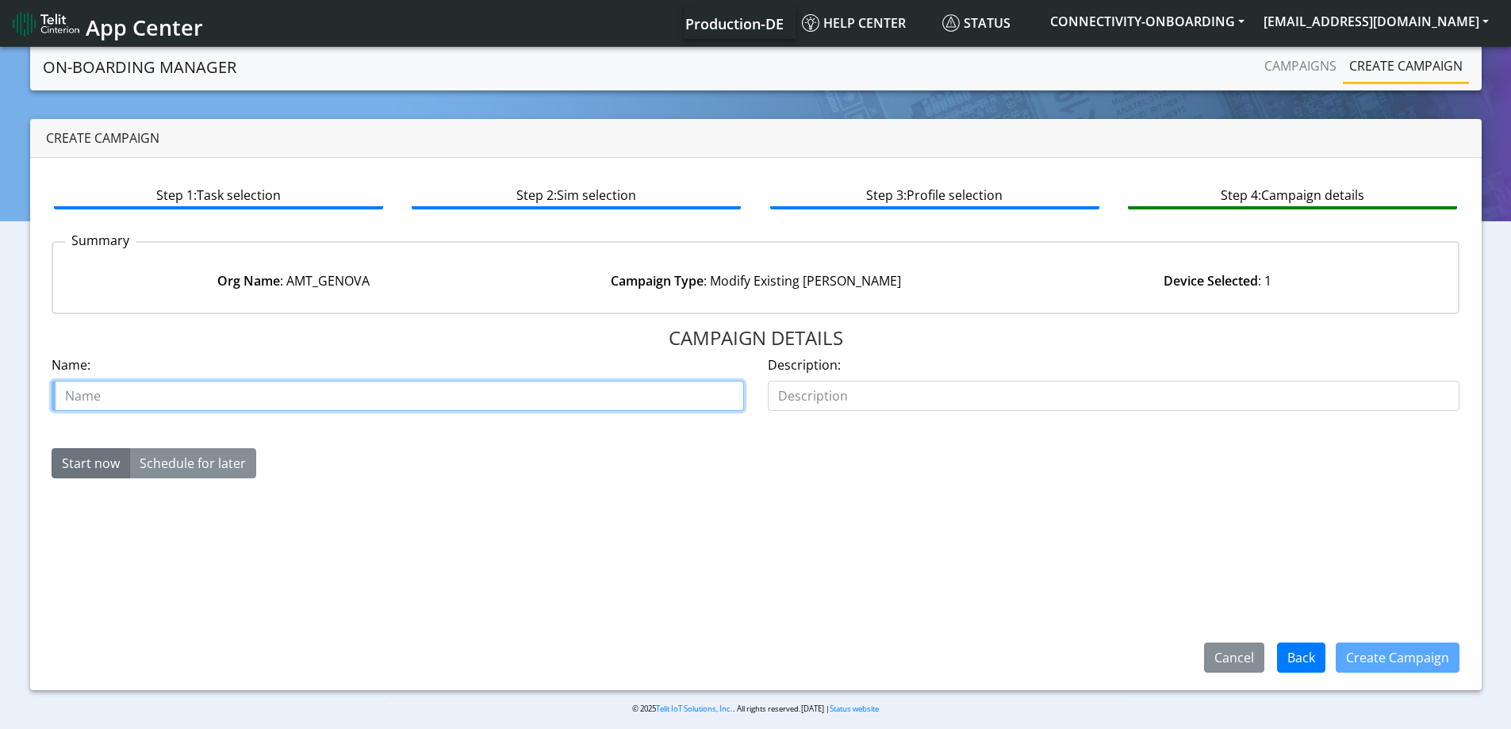
click at [483, 392] on input "text" at bounding box center [398, 396] width 693 height 30
paste input "89358151000024018528"
type input "89358151000024018528"
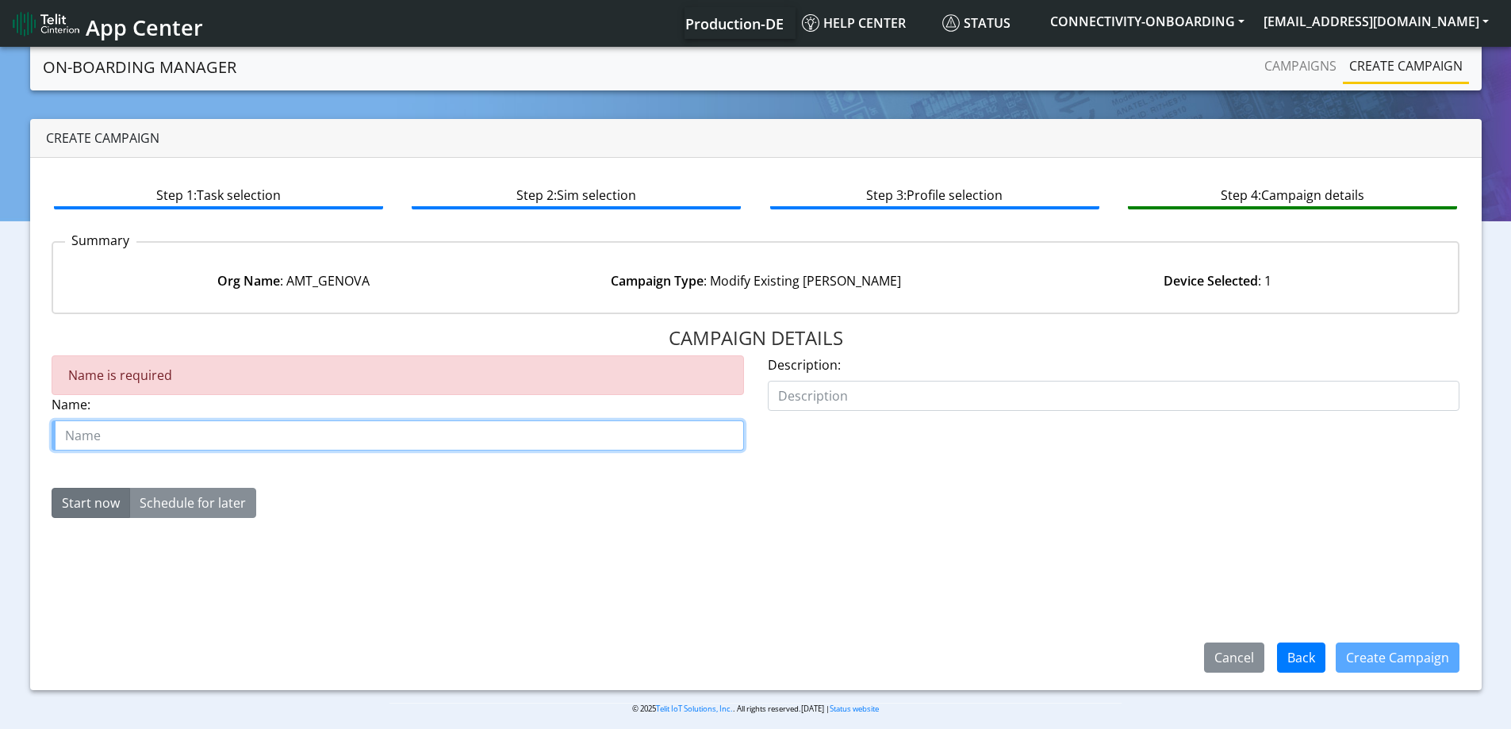
paste input "AMT_GENOVA"
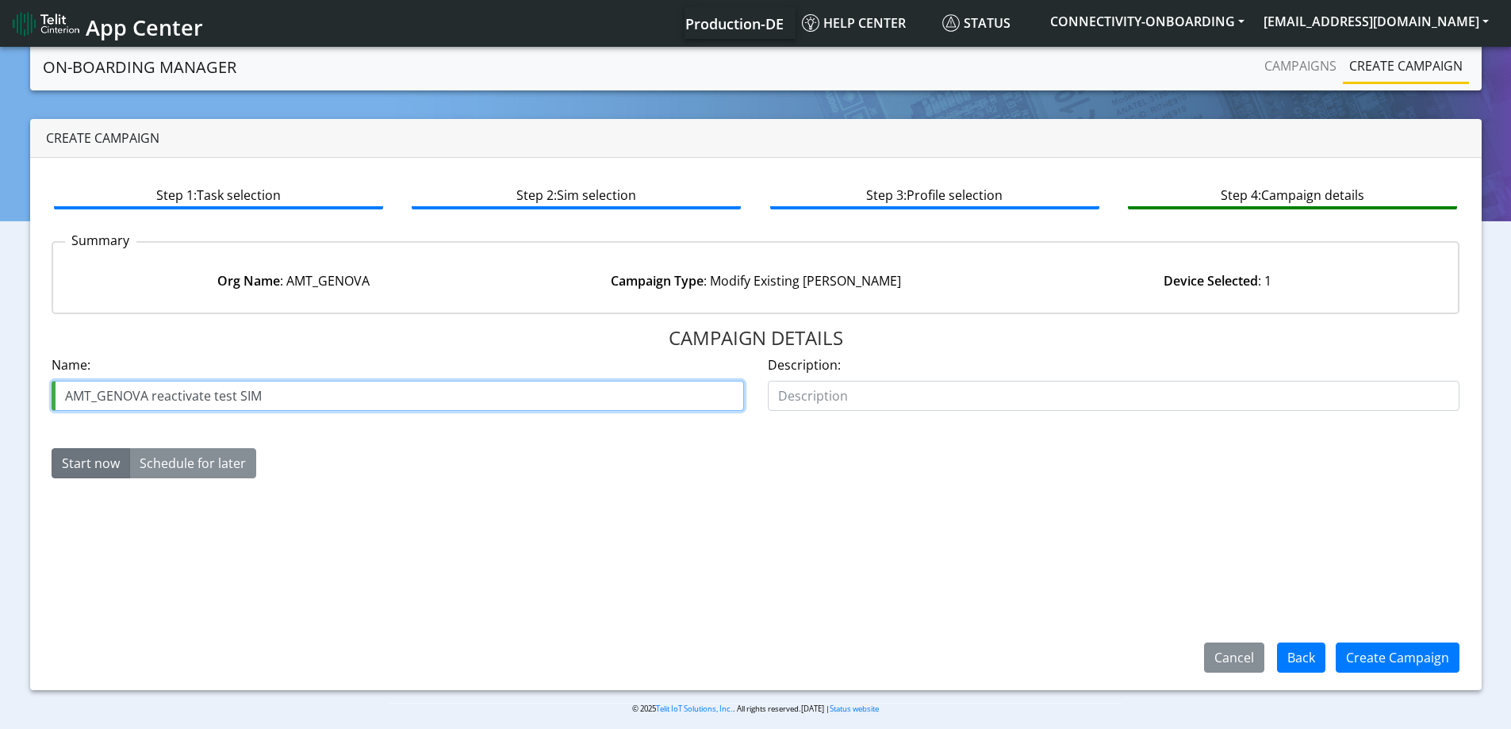
type input "AMT_GENOVA reactivate test SIM"
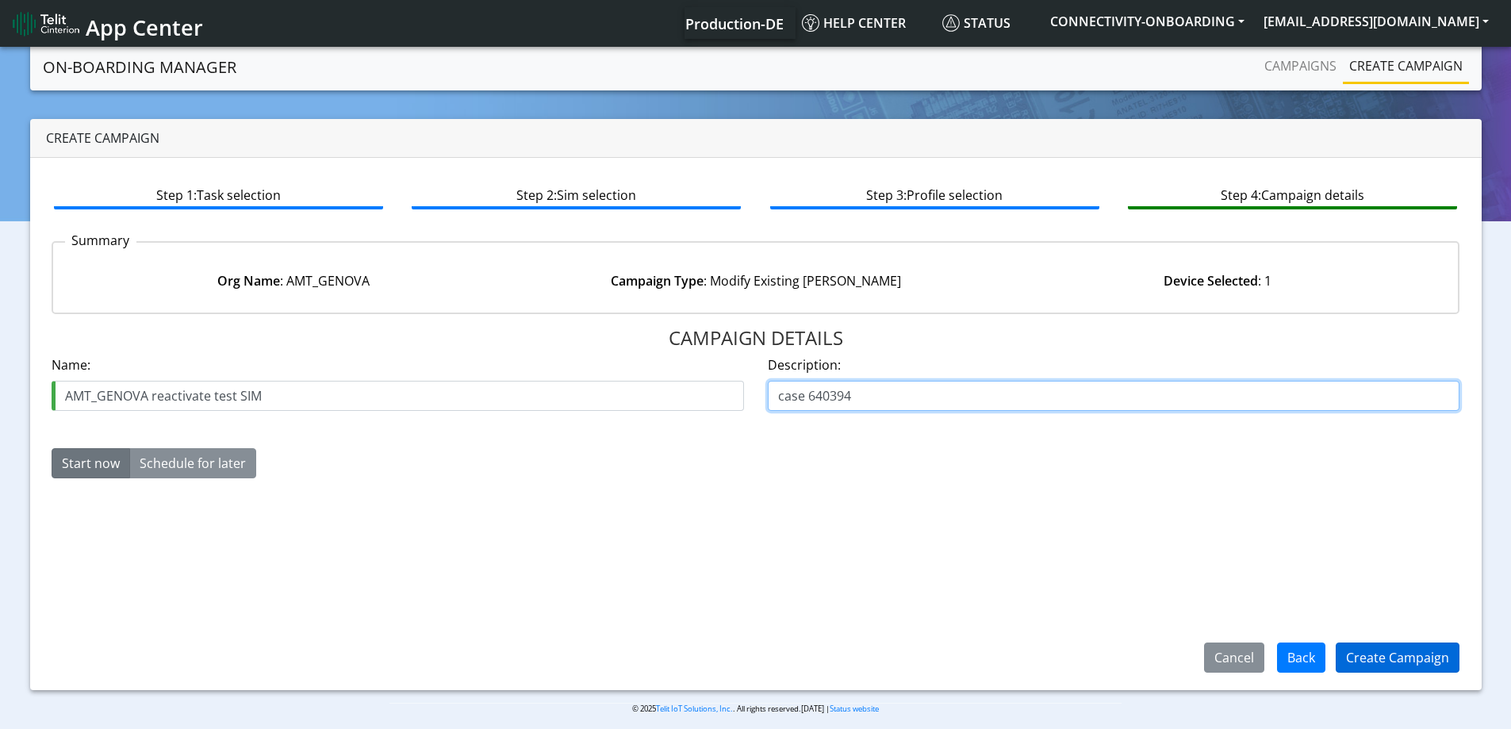
type input "case 640394"
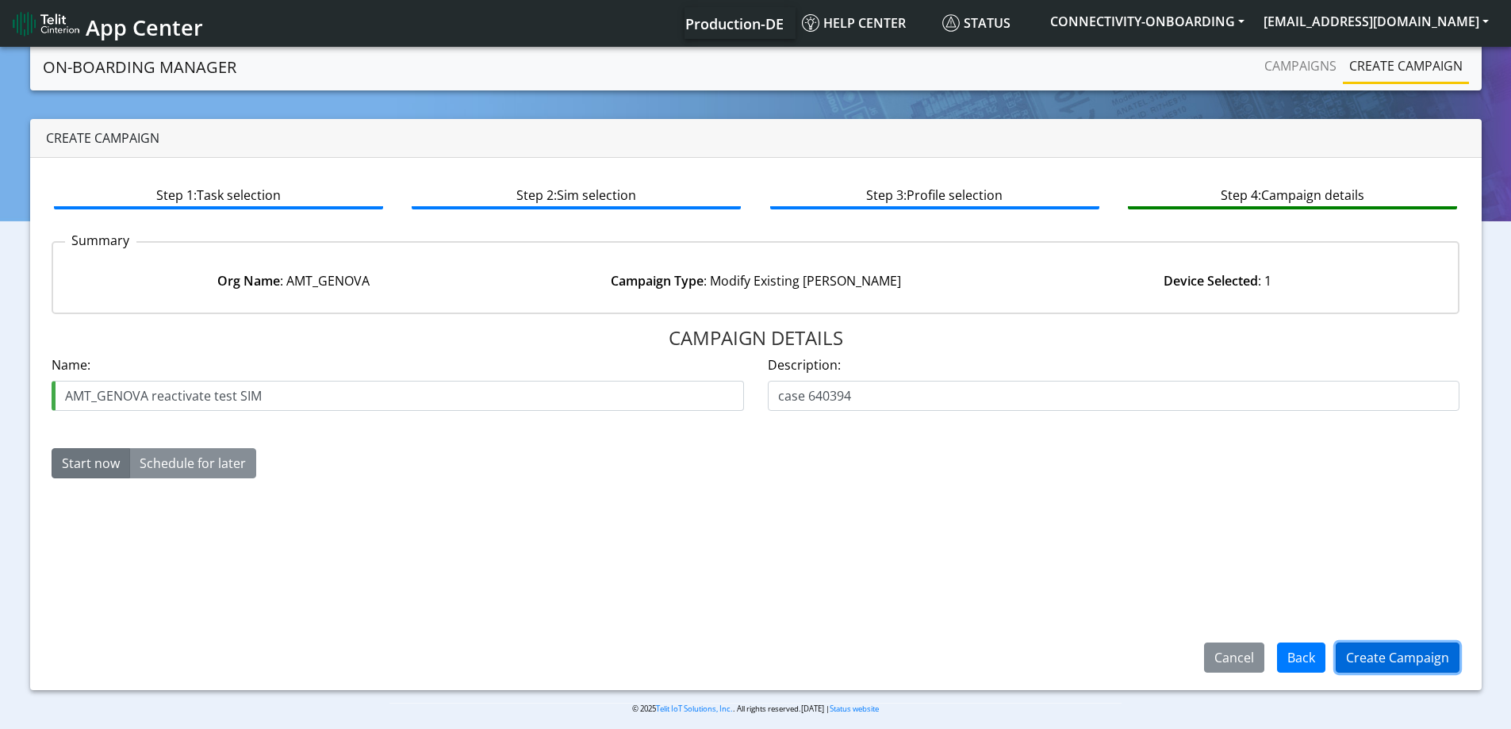
click at [1406, 658] on button "Create Campaign" at bounding box center [1398, 658] width 124 height 30
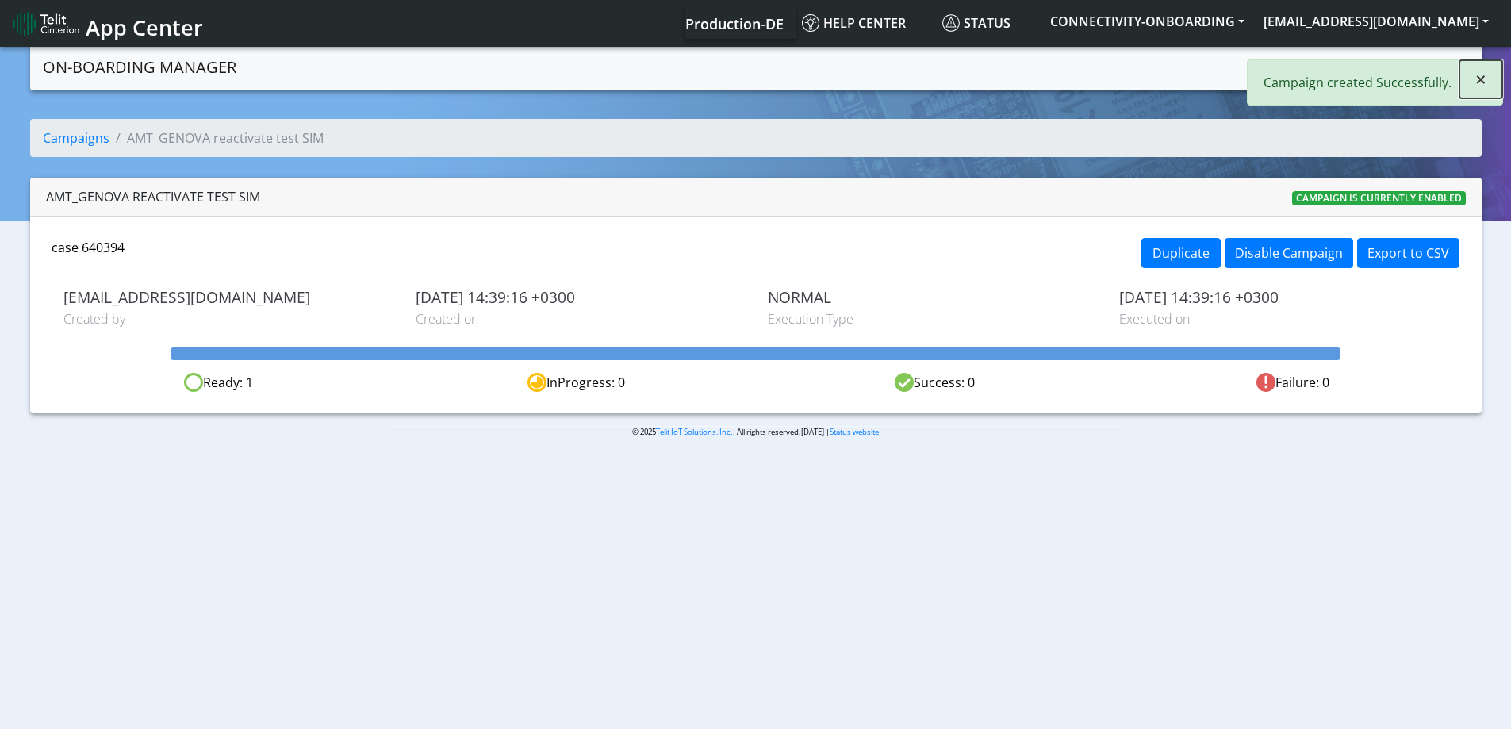
click at [1482, 71] on span "×" at bounding box center [1480, 79] width 11 height 26
click at [1402, 79] on link "Create campaign" at bounding box center [1406, 66] width 126 height 32
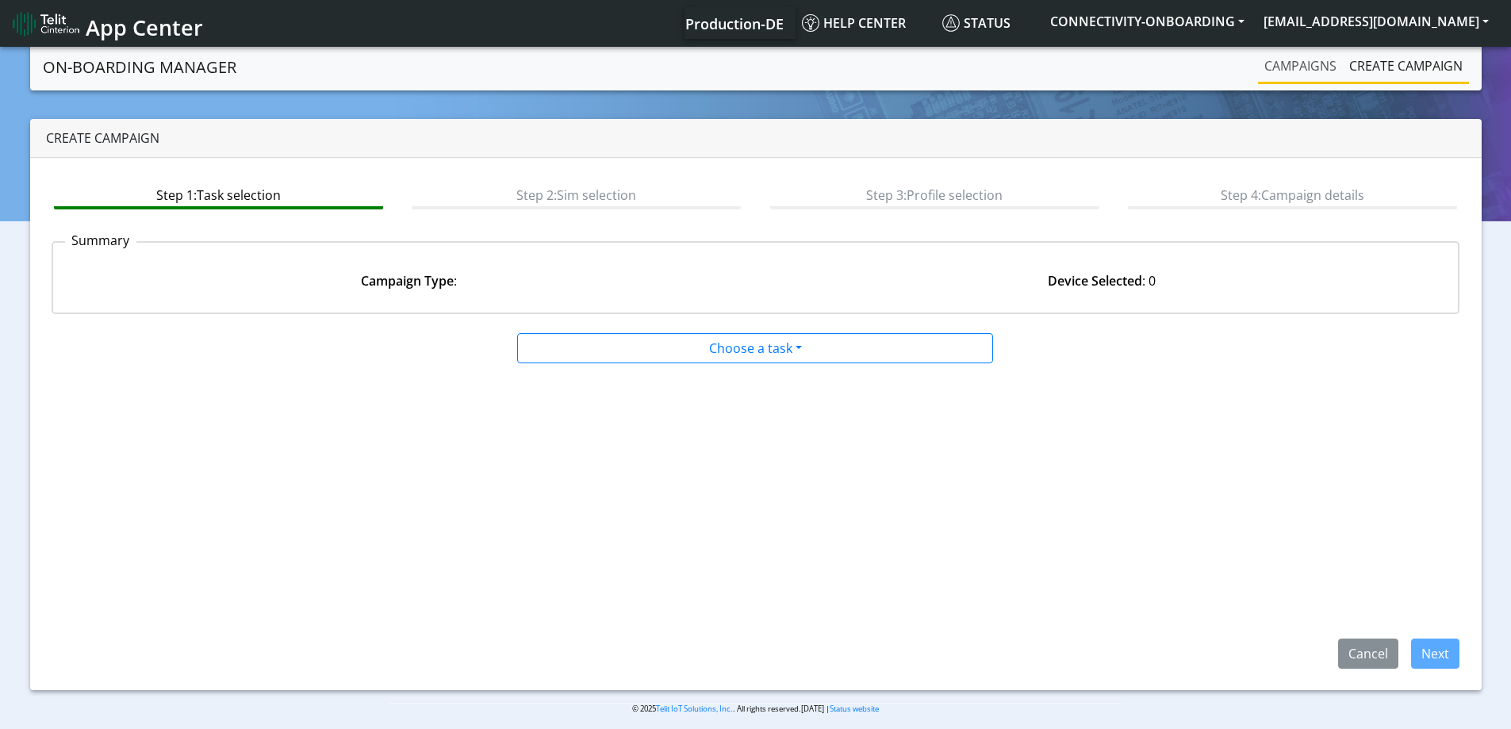
click at [1266, 71] on link "Campaigns" at bounding box center [1300, 66] width 85 height 32
